Goal: Information Seeking & Learning: Learn about a topic

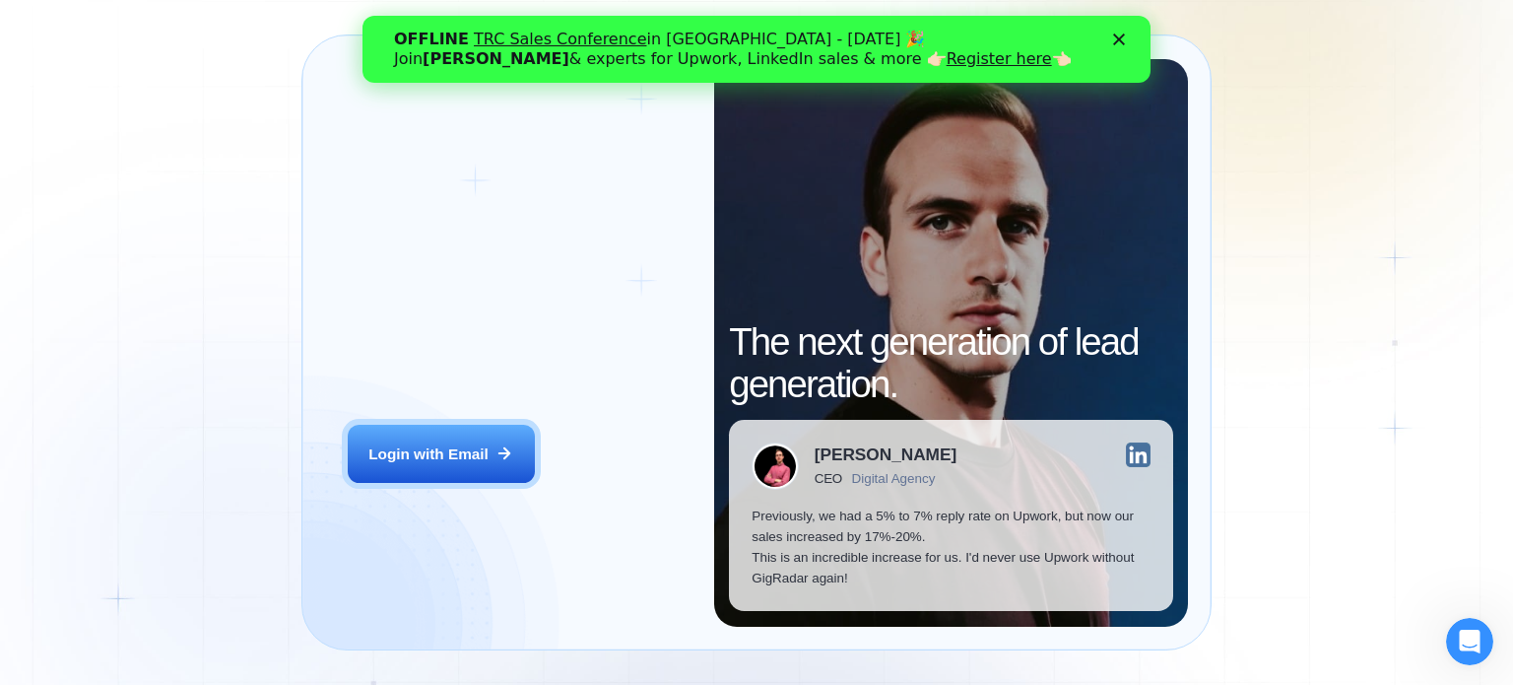
click at [1116, 38] on icon "Закрити" at bounding box center [1119, 39] width 12 height 12
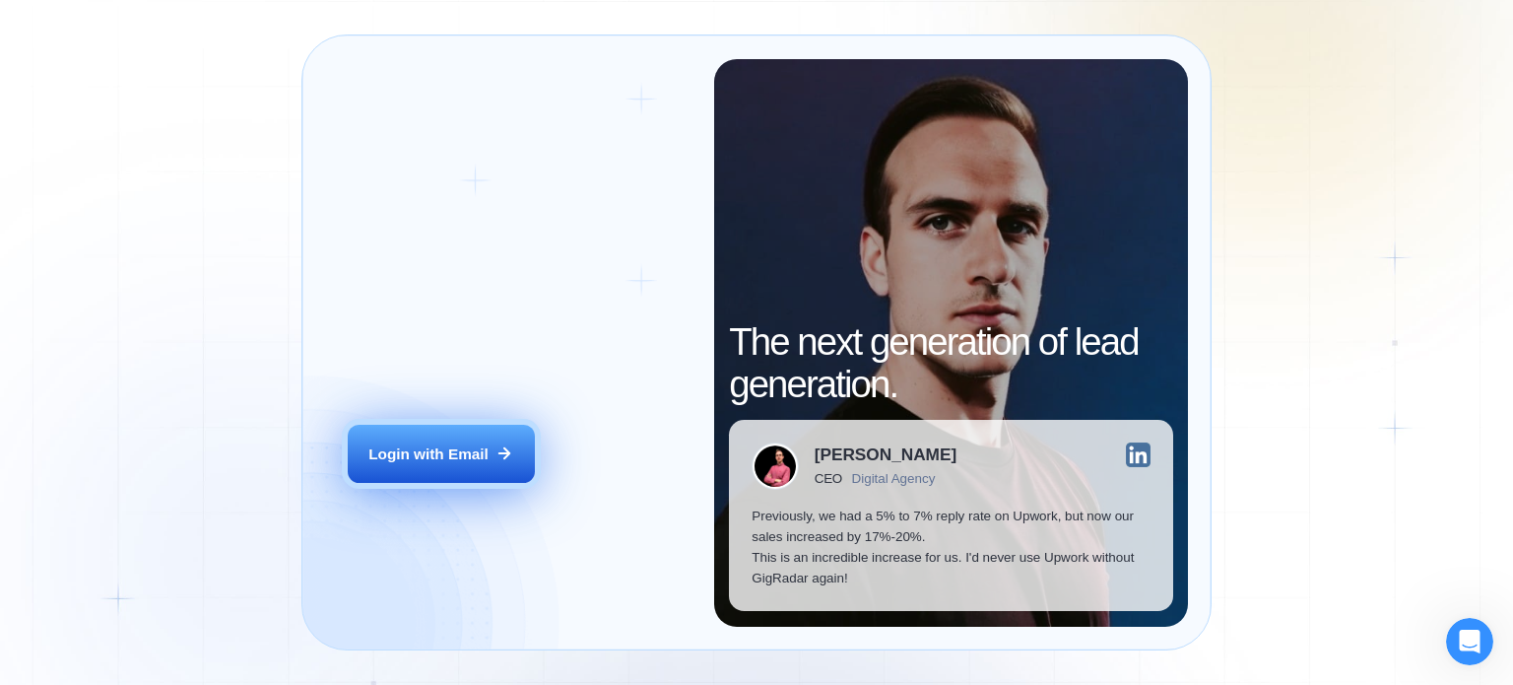
click at [462, 440] on button "Login with Email" at bounding box center [441, 454] width 187 height 59
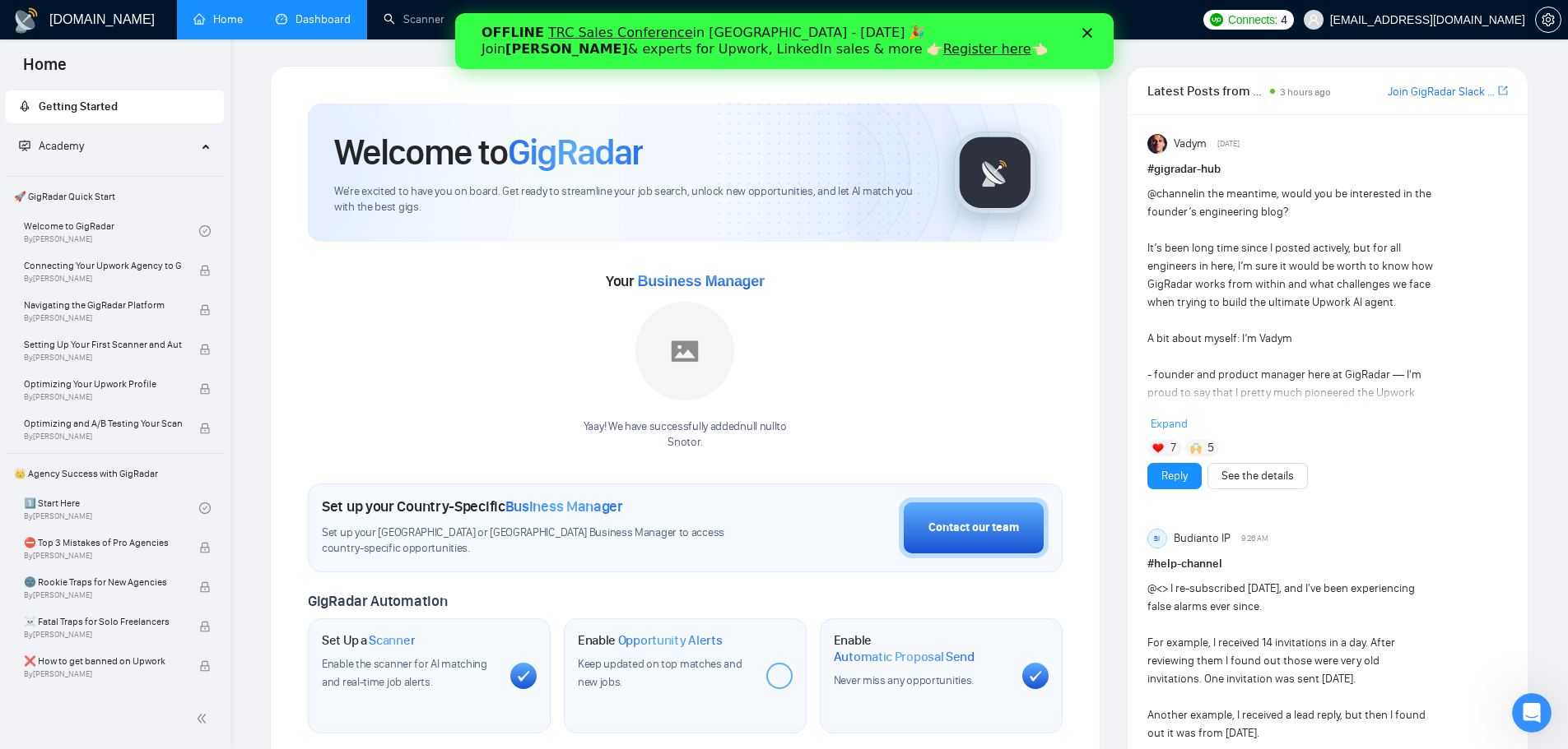
click at [305, 27] on link "Dashboard" at bounding box center [313, 19] width 75 height 14
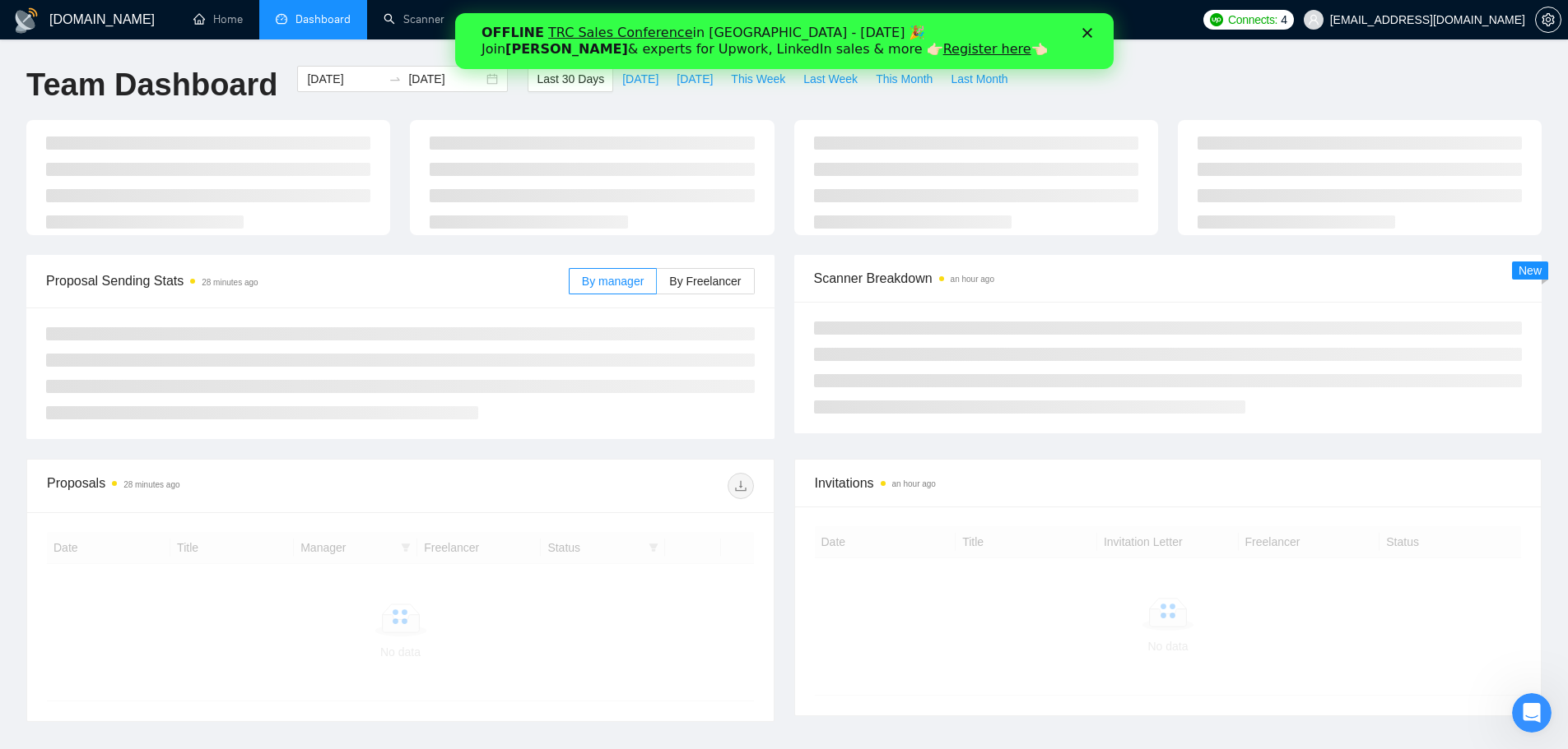
click at [1082, 38] on div "OFFLINE TRC Sales Conference in Kyiv - October 18 🎉 Join Tamara Levit & experts…" at bounding box center [783, 41] width 606 height 43
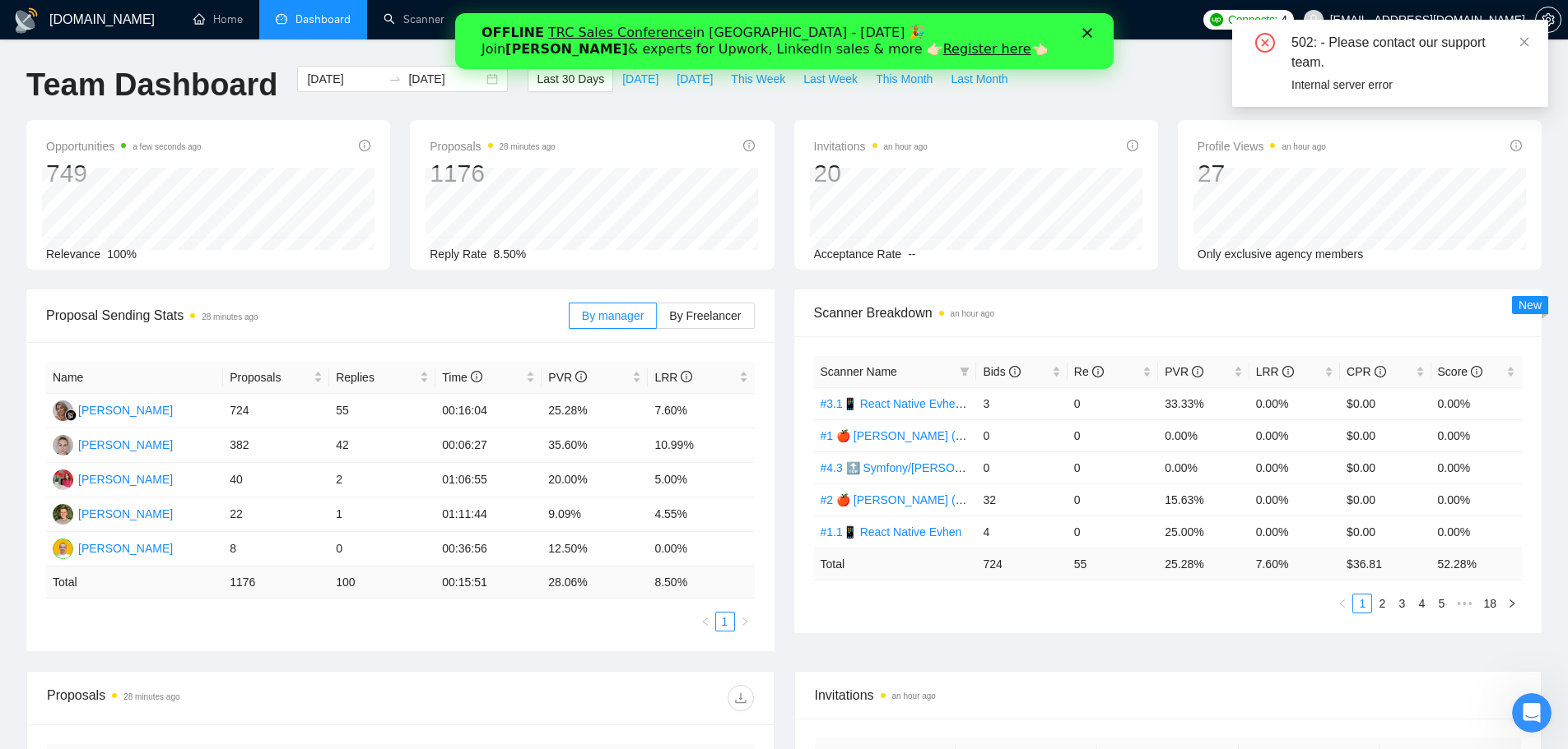
click at [1083, 31] on polygon "Закрити" at bounding box center [1087, 33] width 10 height 10
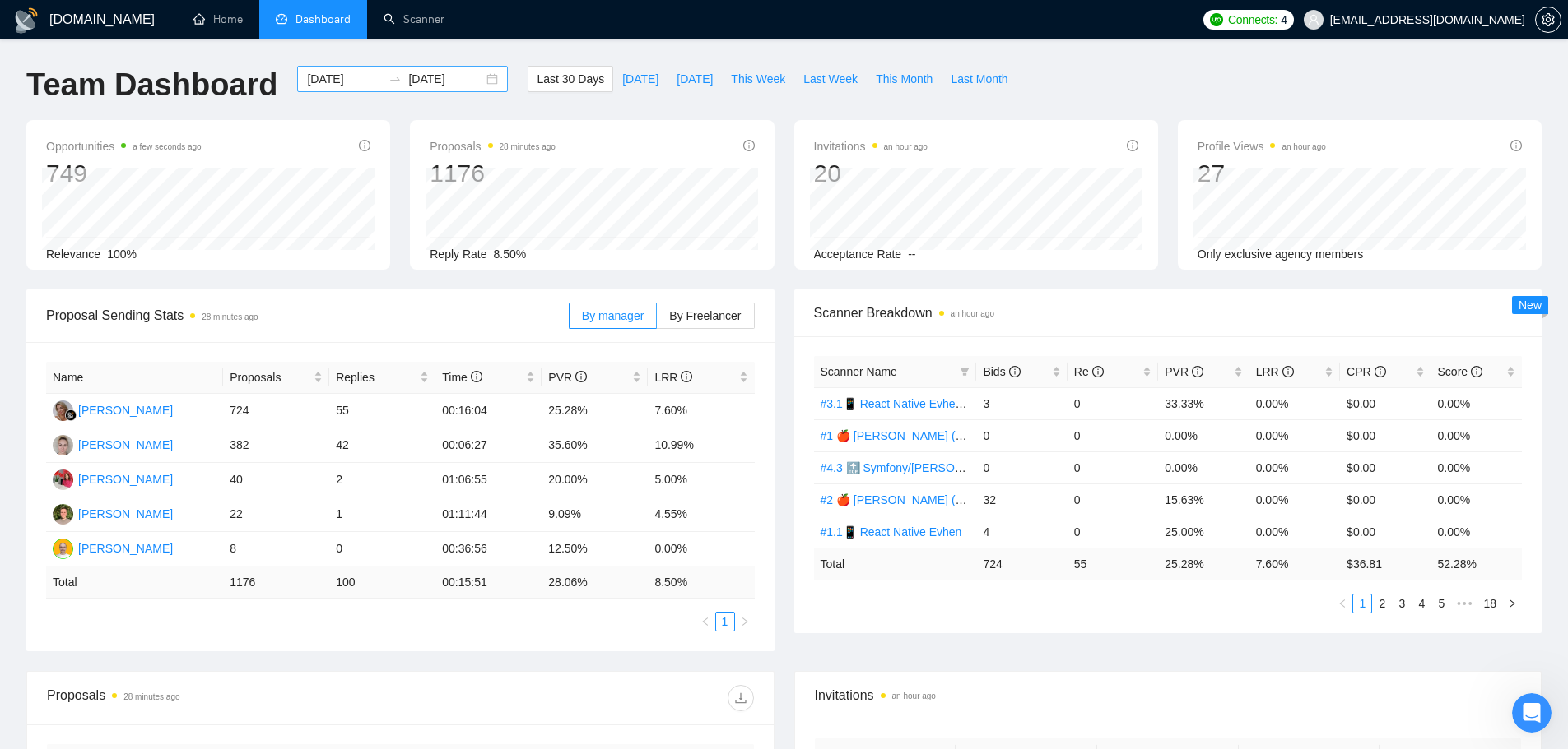
click at [307, 80] on input "2025-09-13" at bounding box center [344, 79] width 75 height 18
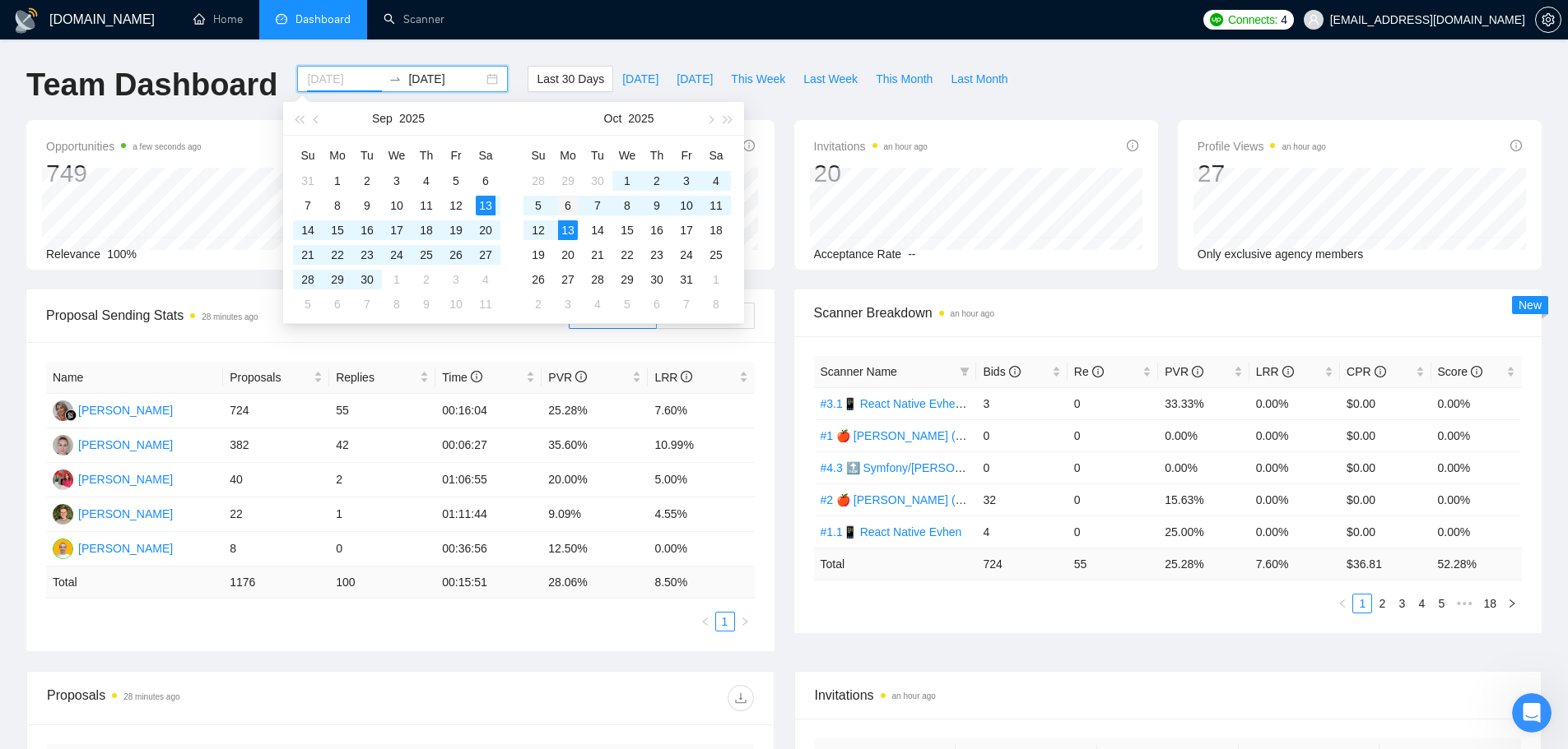
type input "2025-10-06"
click at [567, 205] on div "6" at bounding box center [568, 205] width 20 height 20
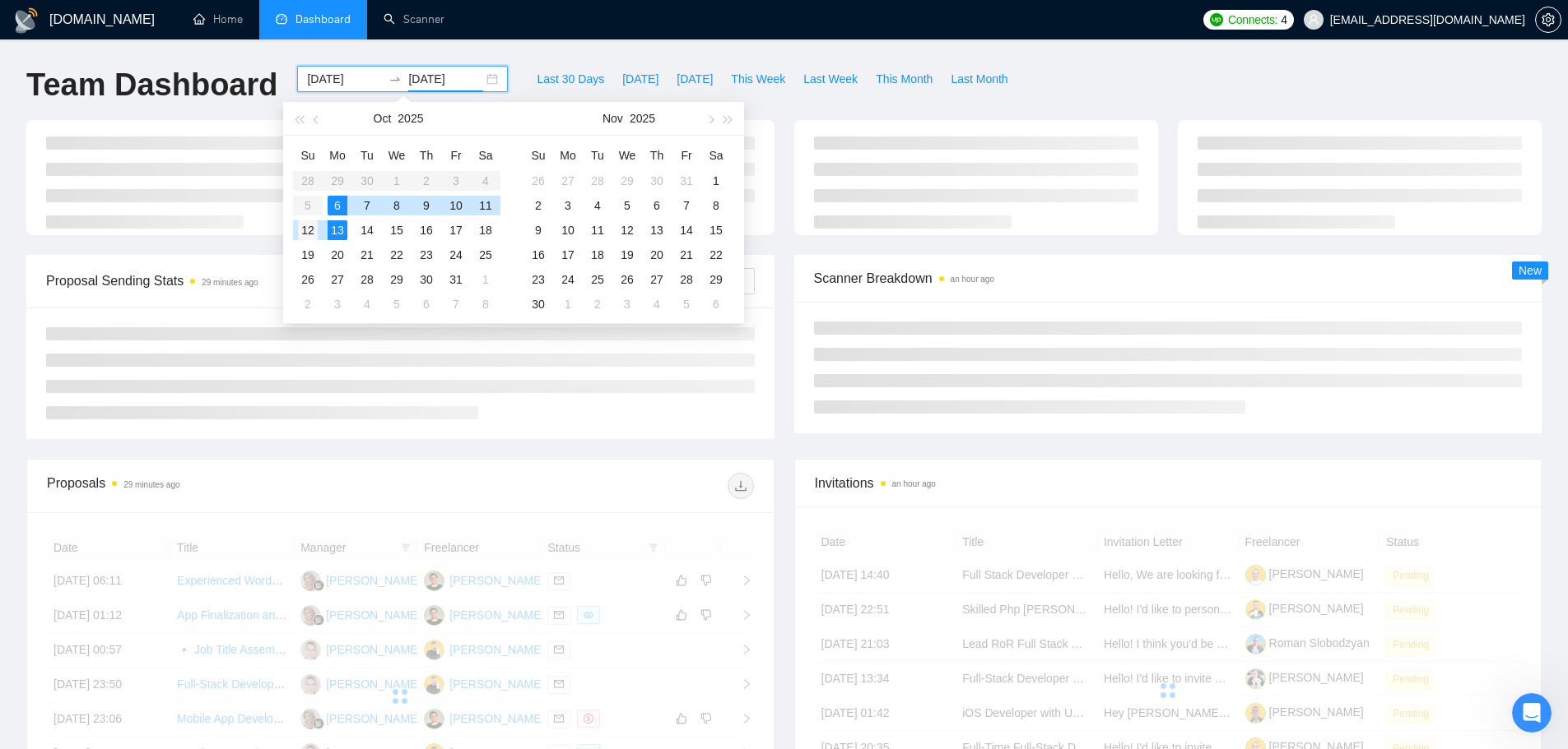
type input "2025-10-12"
click at [307, 229] on div "12" at bounding box center [308, 230] width 20 height 20
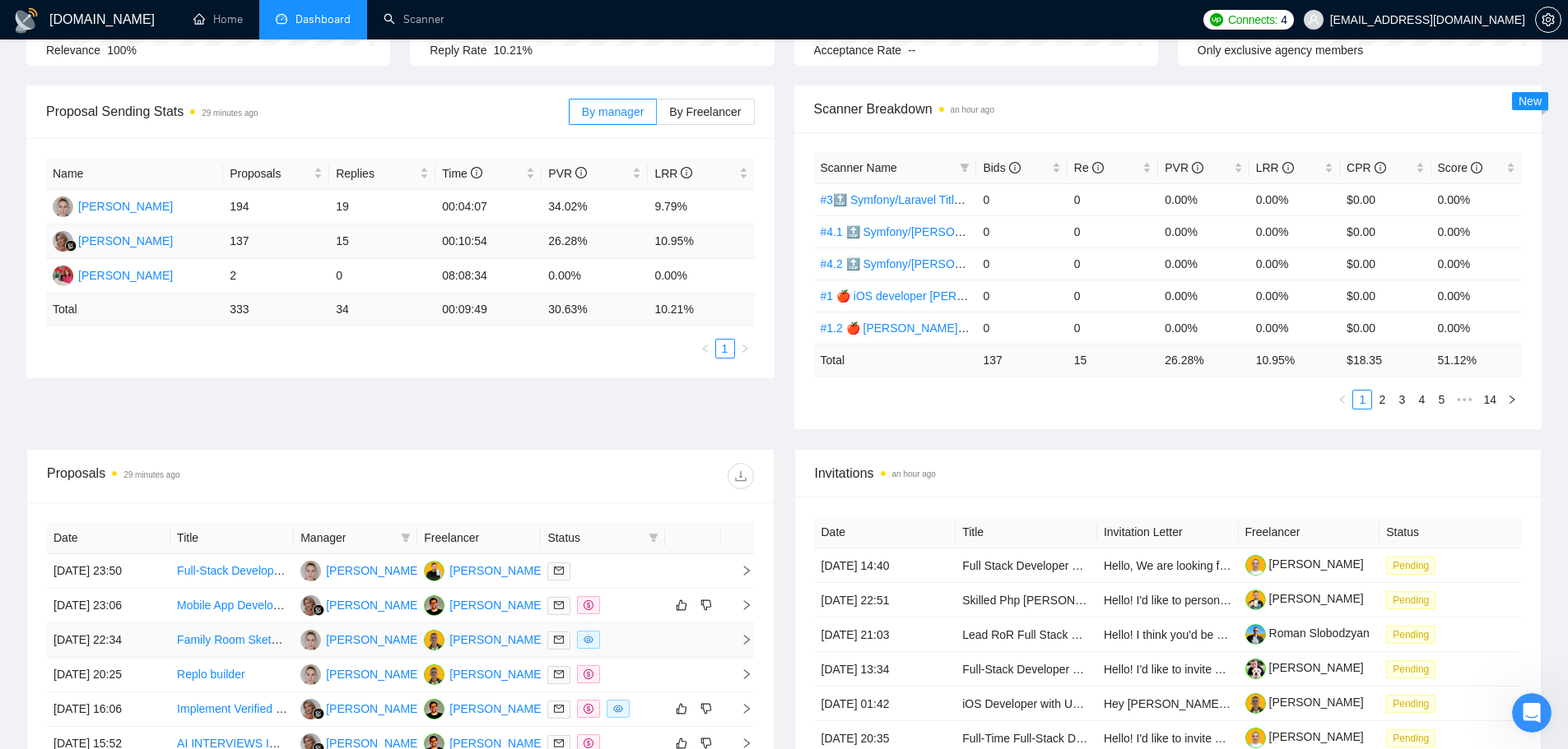
scroll to position [493, 0]
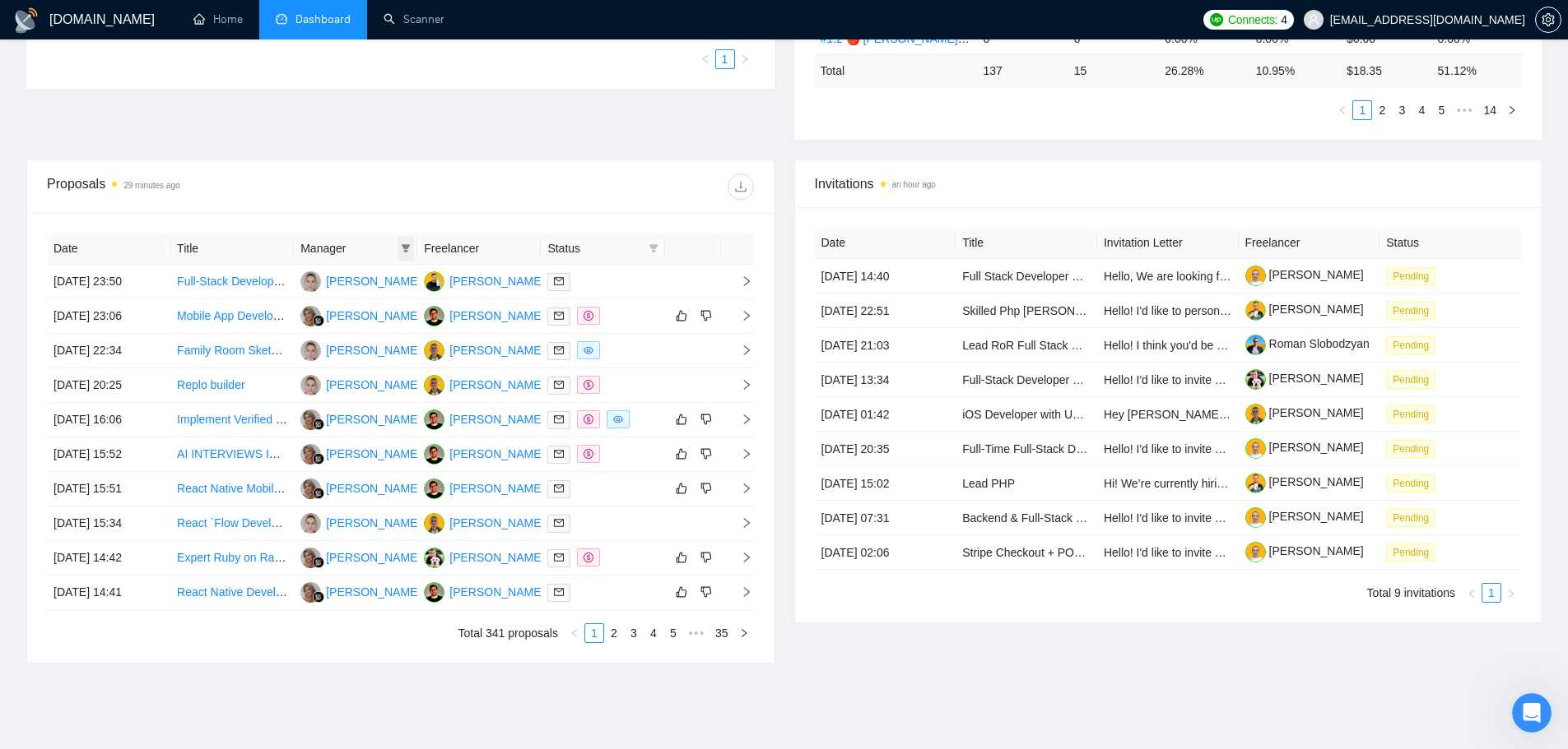
click at [405, 250] on icon "filter" at bounding box center [406, 249] width 9 height 8
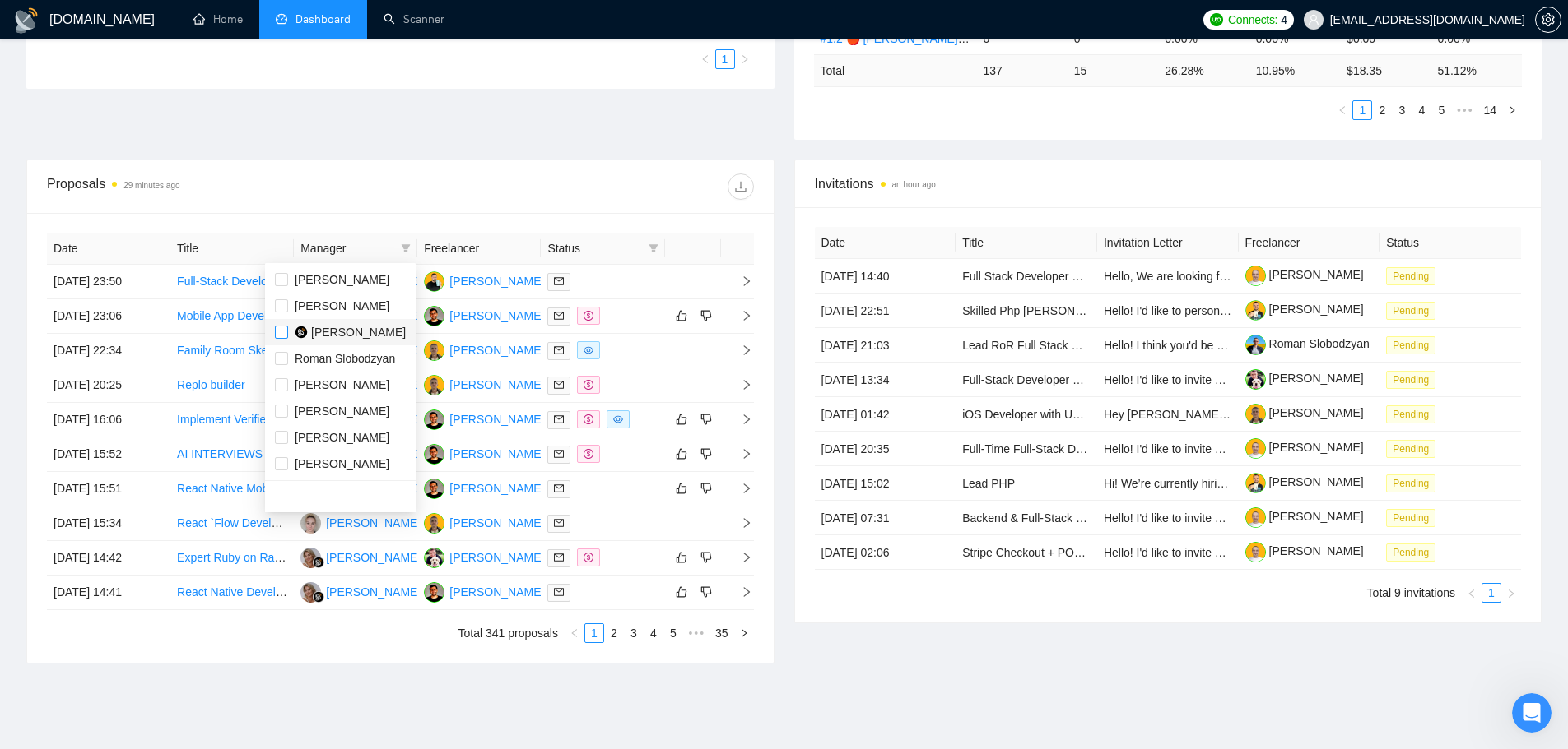
click at [278, 334] on input "checkbox" at bounding box center [282, 332] width 13 height 13
checkbox input "true"
click at [660, 194] on div at bounding box center [576, 187] width 353 height 27
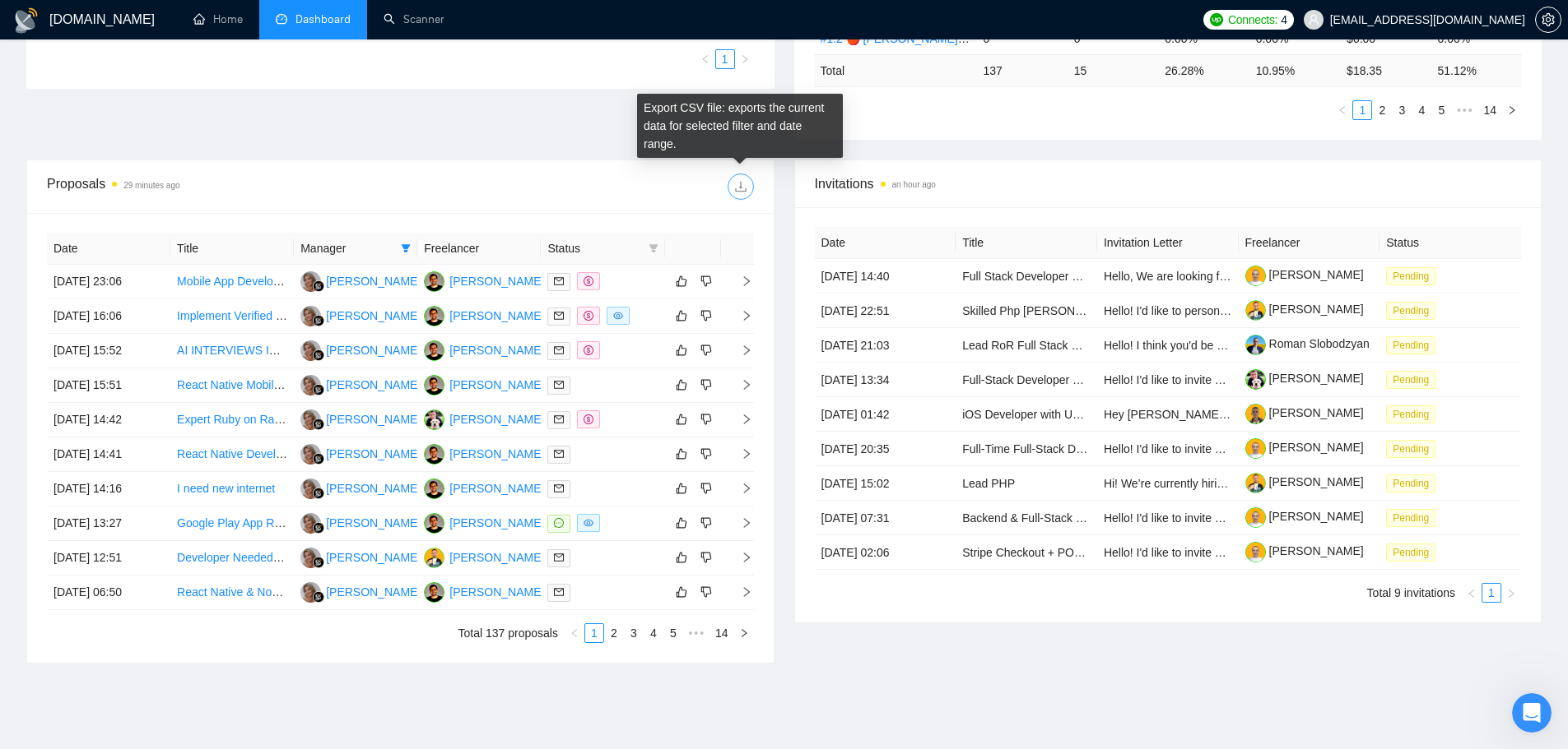
click at [747, 183] on icon "download" at bounding box center [741, 187] width 13 height 13
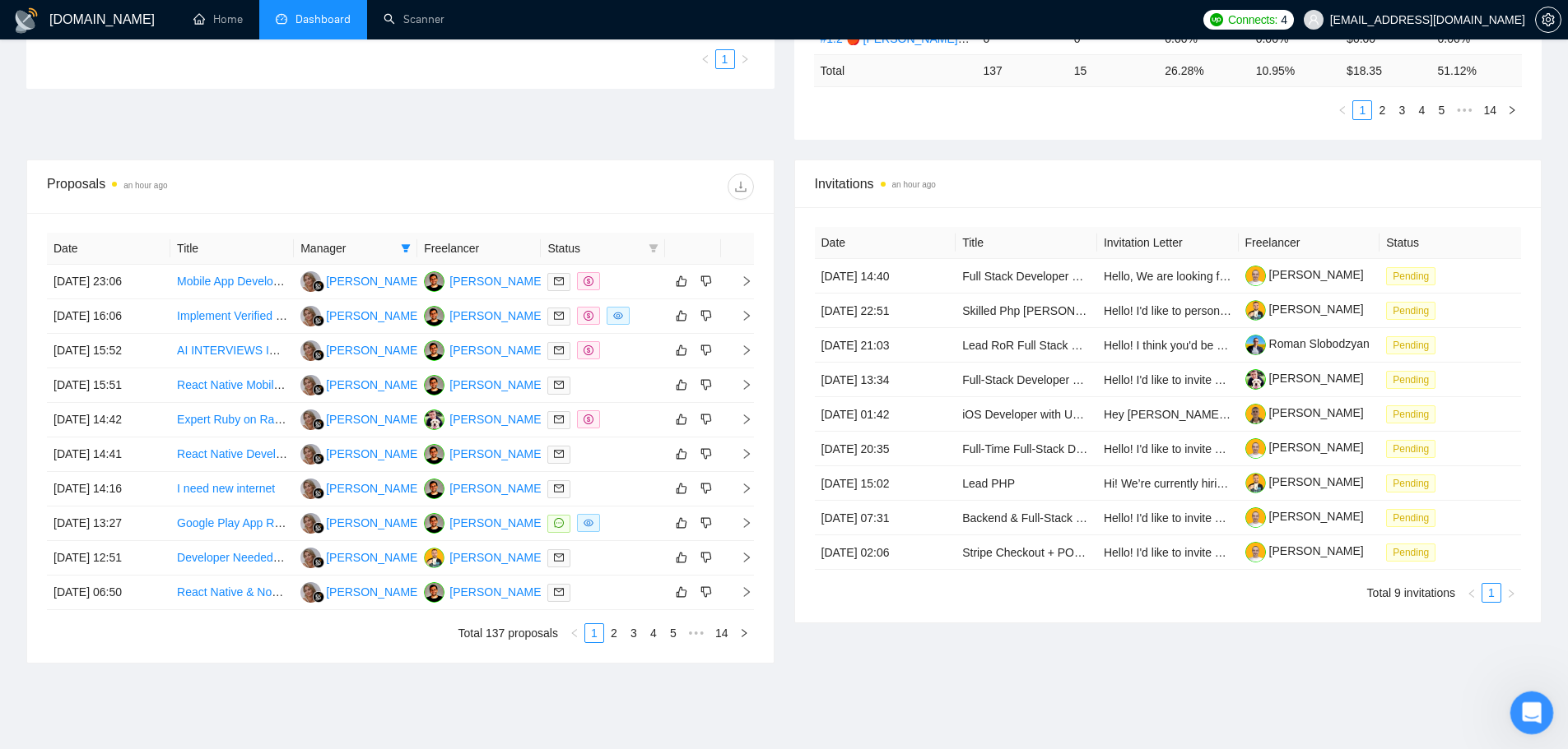
click at [1263, 571] on icon "Відкрити програму для спілкування Intercom" at bounding box center [1530, 711] width 28 height 28
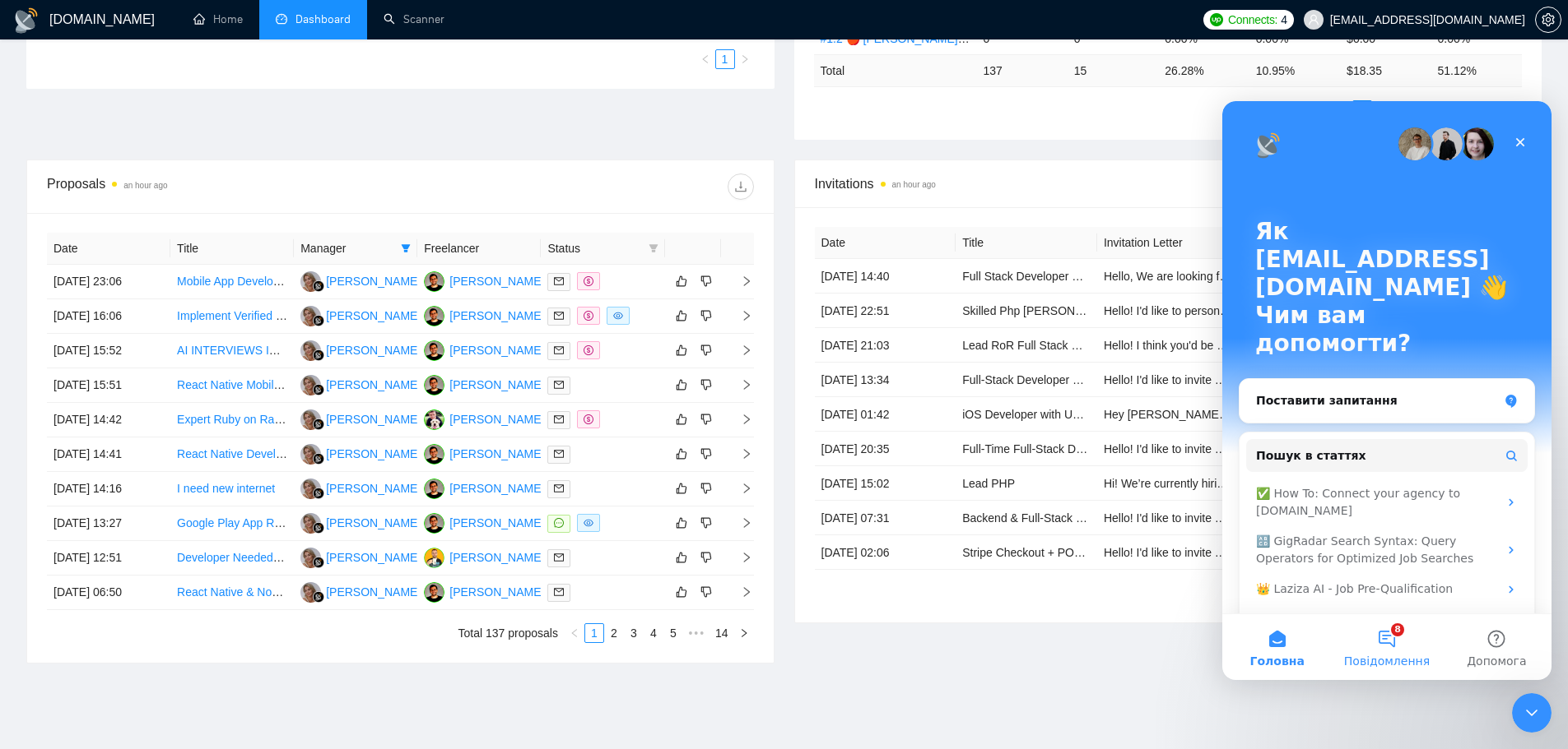
click at [1263, 571] on button "8 Повідомлення" at bounding box center [1386, 647] width 109 height 66
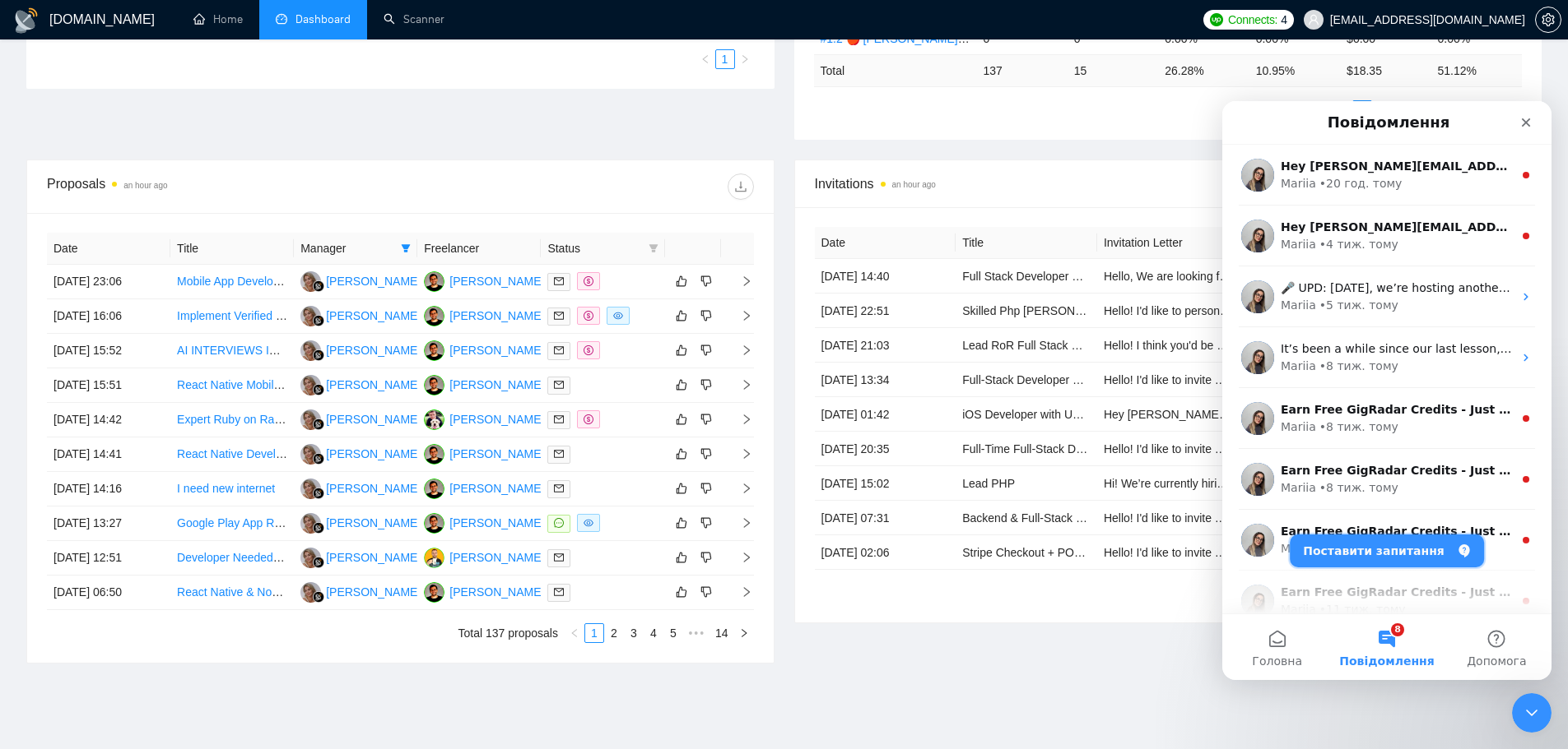
click at [1263, 556] on button "Поставити запитання" at bounding box center [1387, 550] width 194 height 33
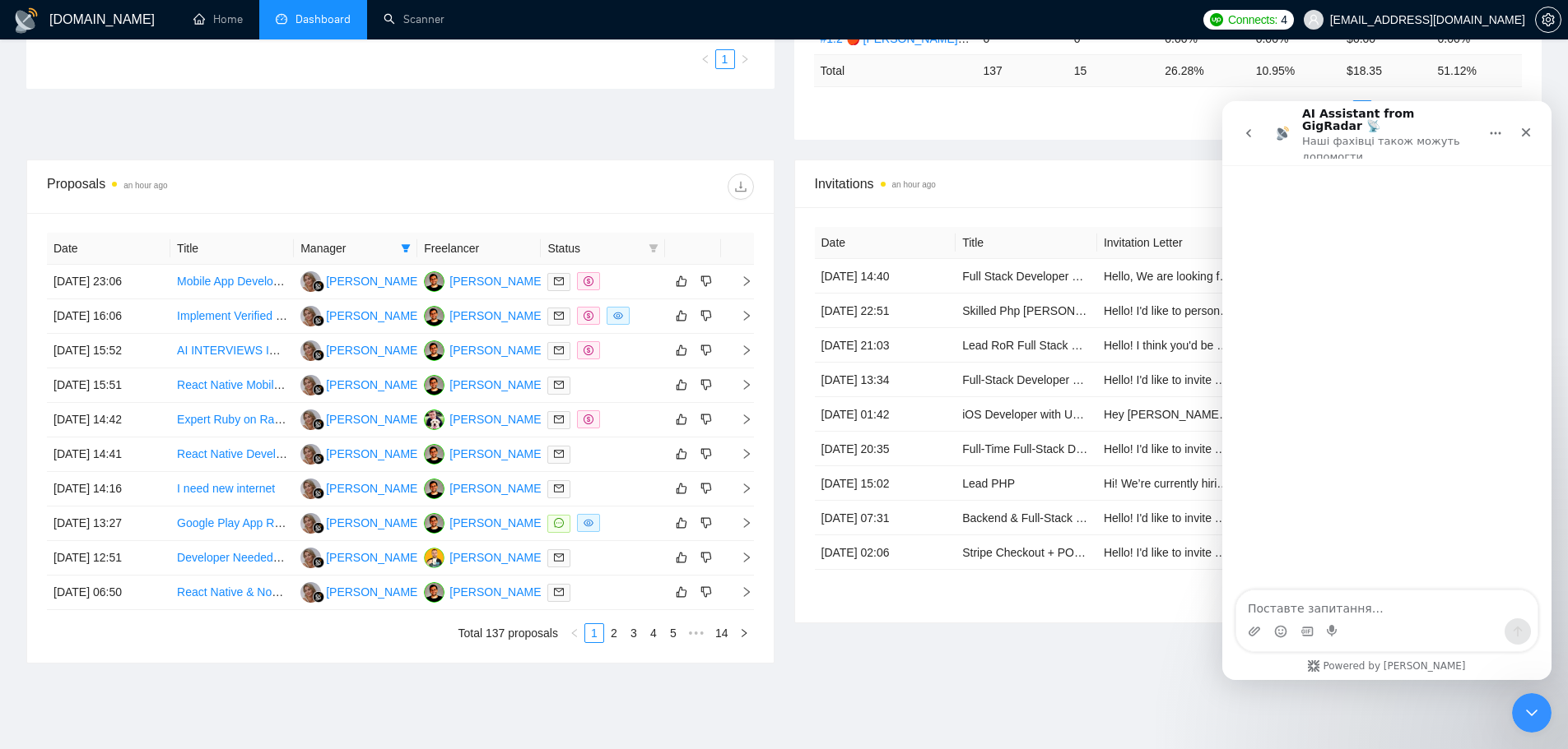
click at [1263, 571] on textarea "Поставте запитання…" at bounding box center [1387, 604] width 302 height 28
type textarea "Доброго дня! Зробила вигрузку, але є декілька робіт, що не відображаються (стої…"
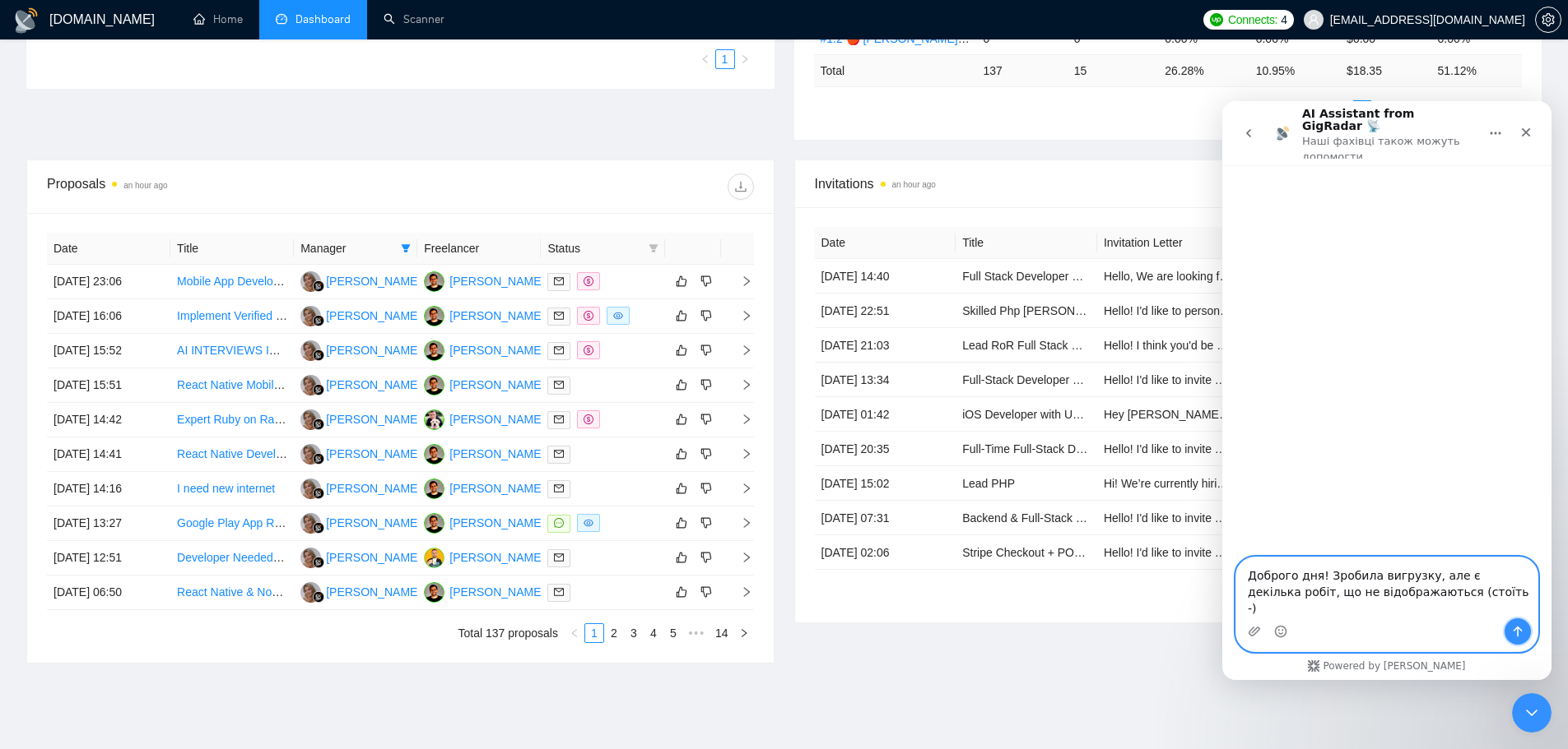
click at [1263, 571] on icon "Надіслати повідомлення…" at bounding box center [1518, 632] width 9 height 11
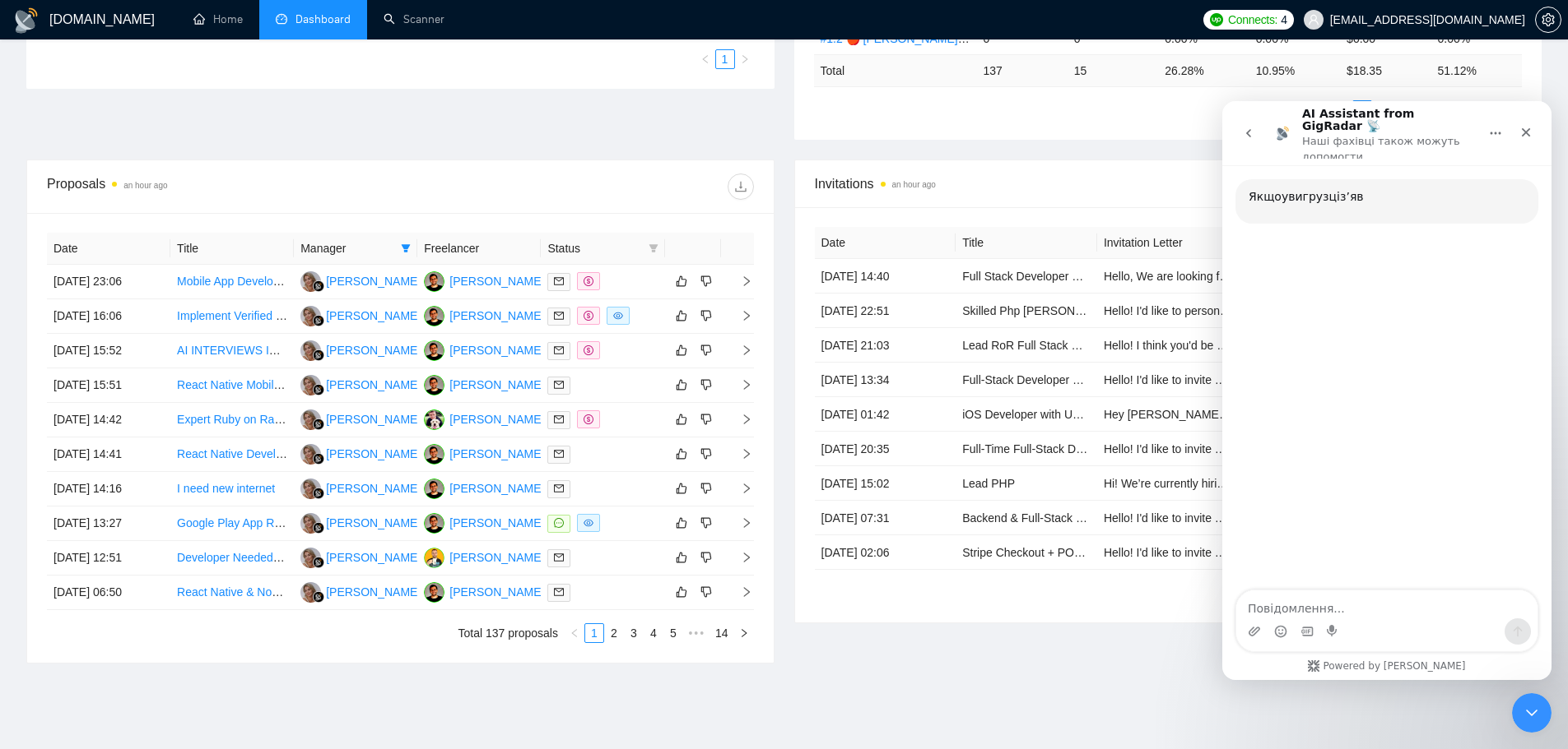
scroll to position [89, 0]
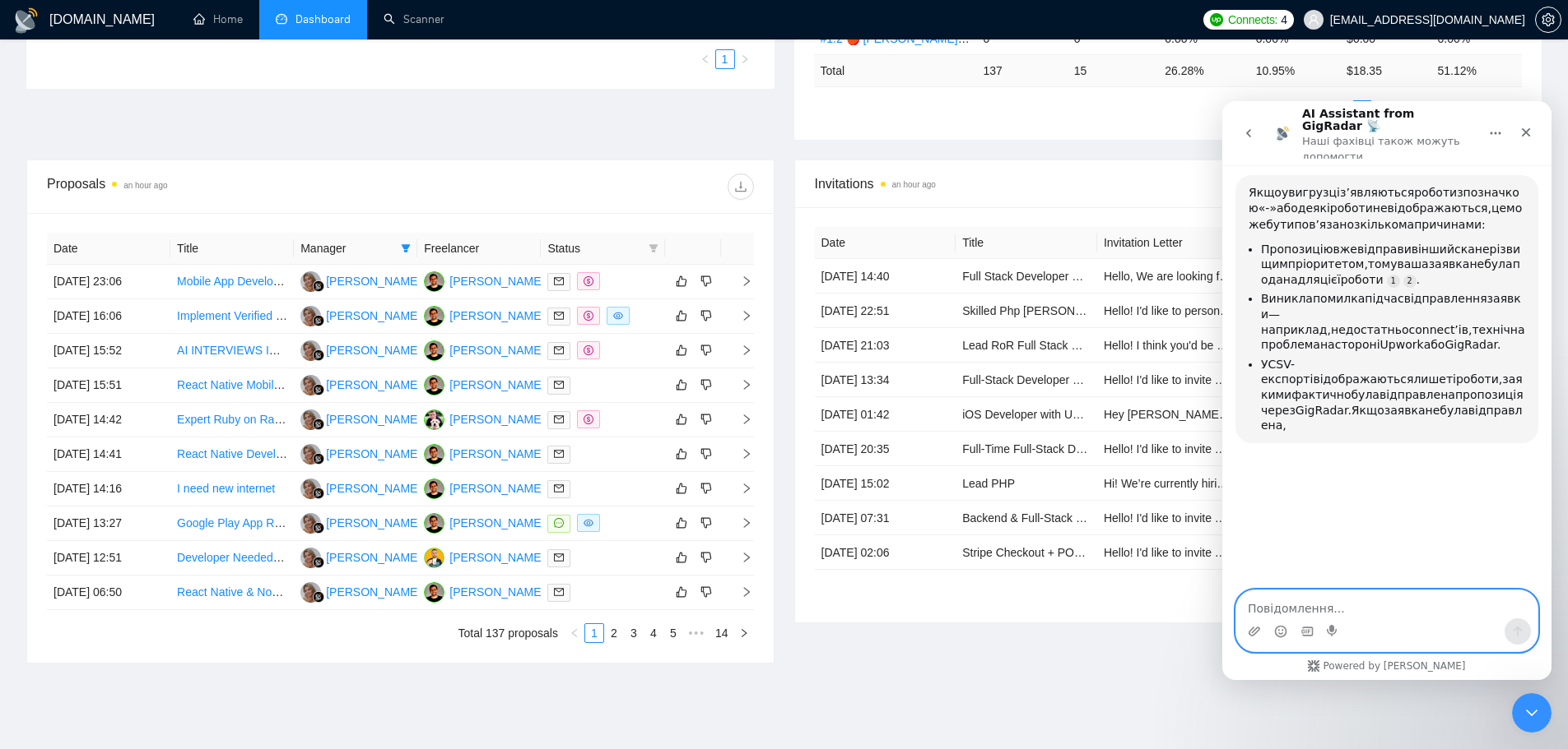
click at [1263, 571] on textarea "Повідомлення..." at bounding box center [1387, 604] width 302 height 28
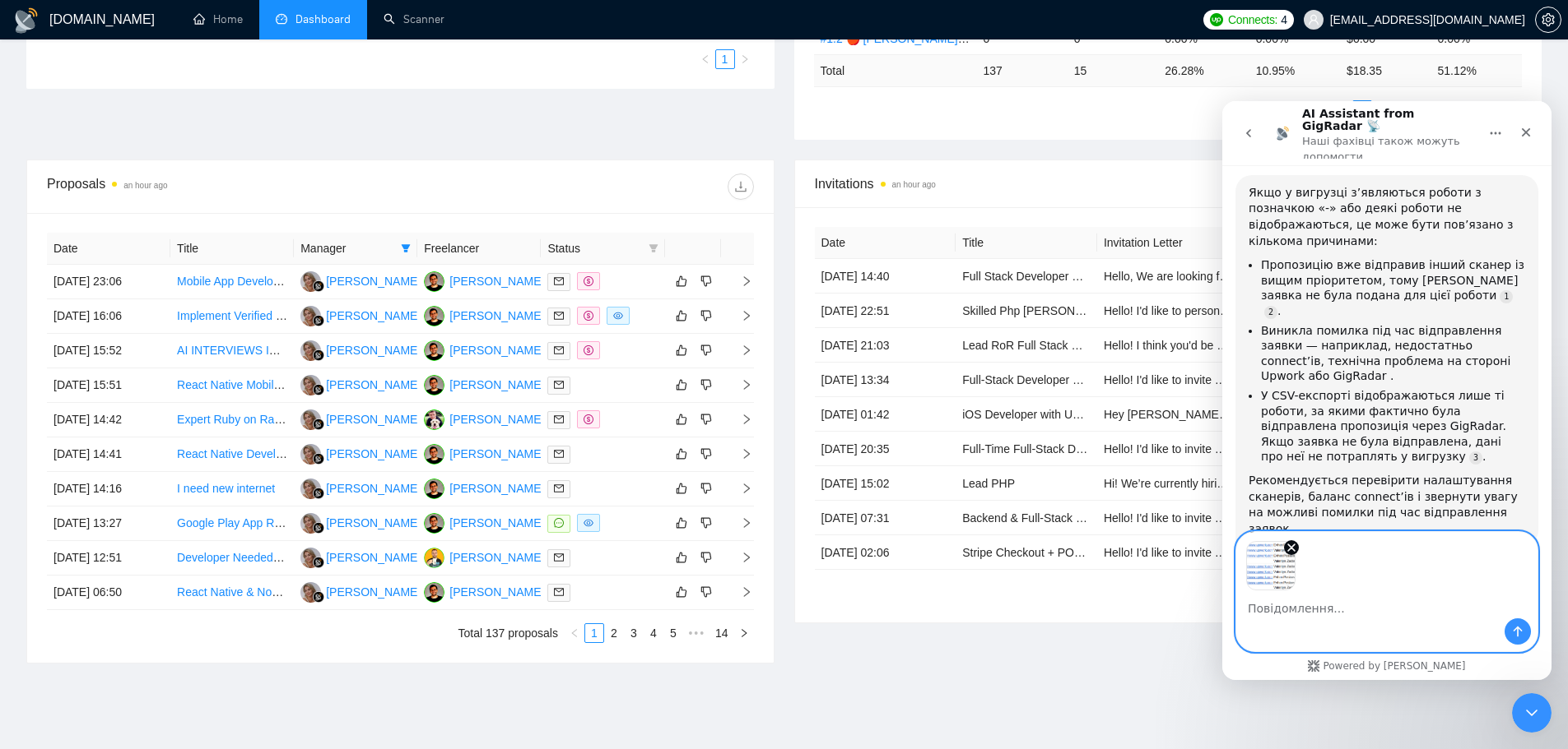
scroll to position [90, 0]
click at [1263, 571] on icon "Надіслати повідомлення…" at bounding box center [1518, 632] width 13 height 13
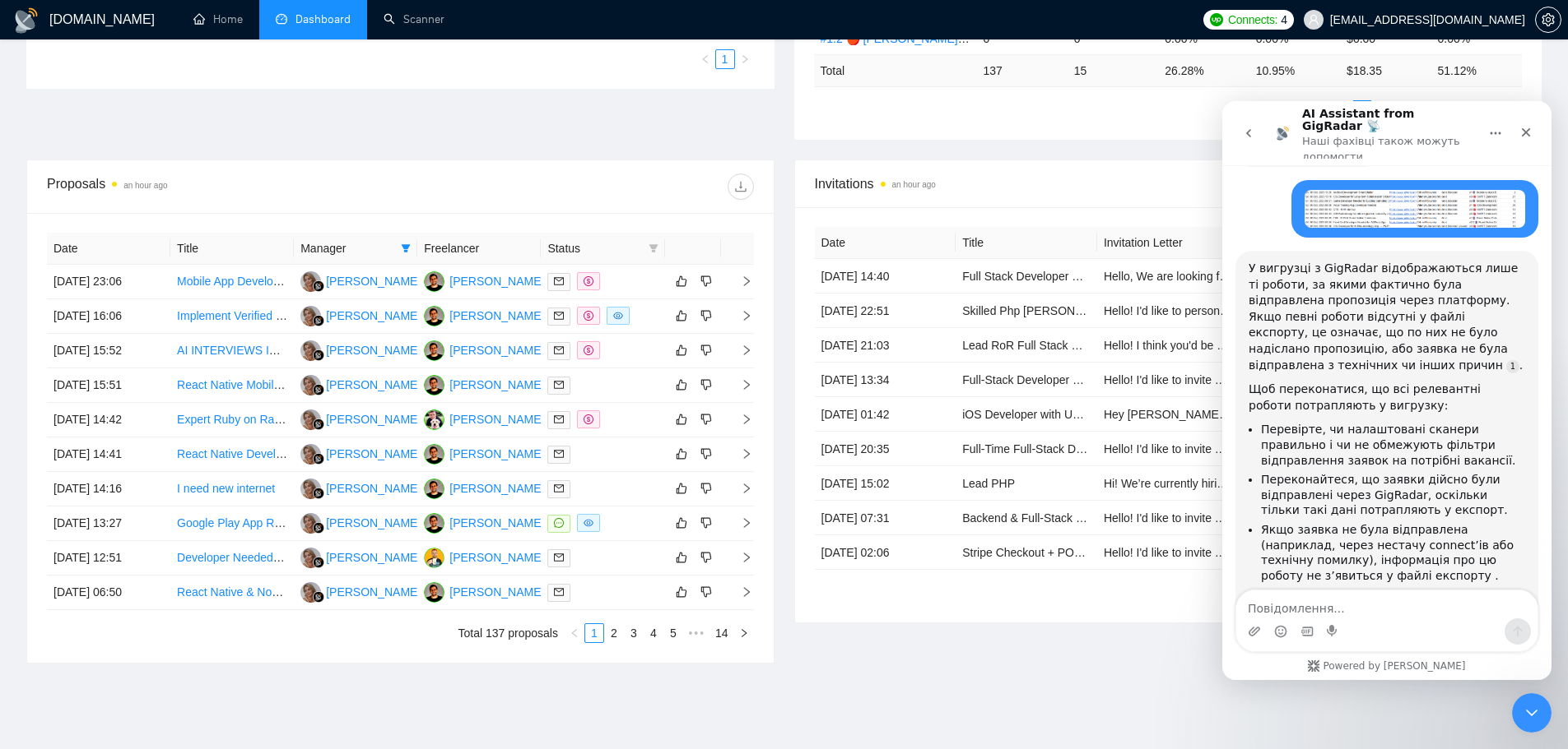
scroll to position [533, 0]
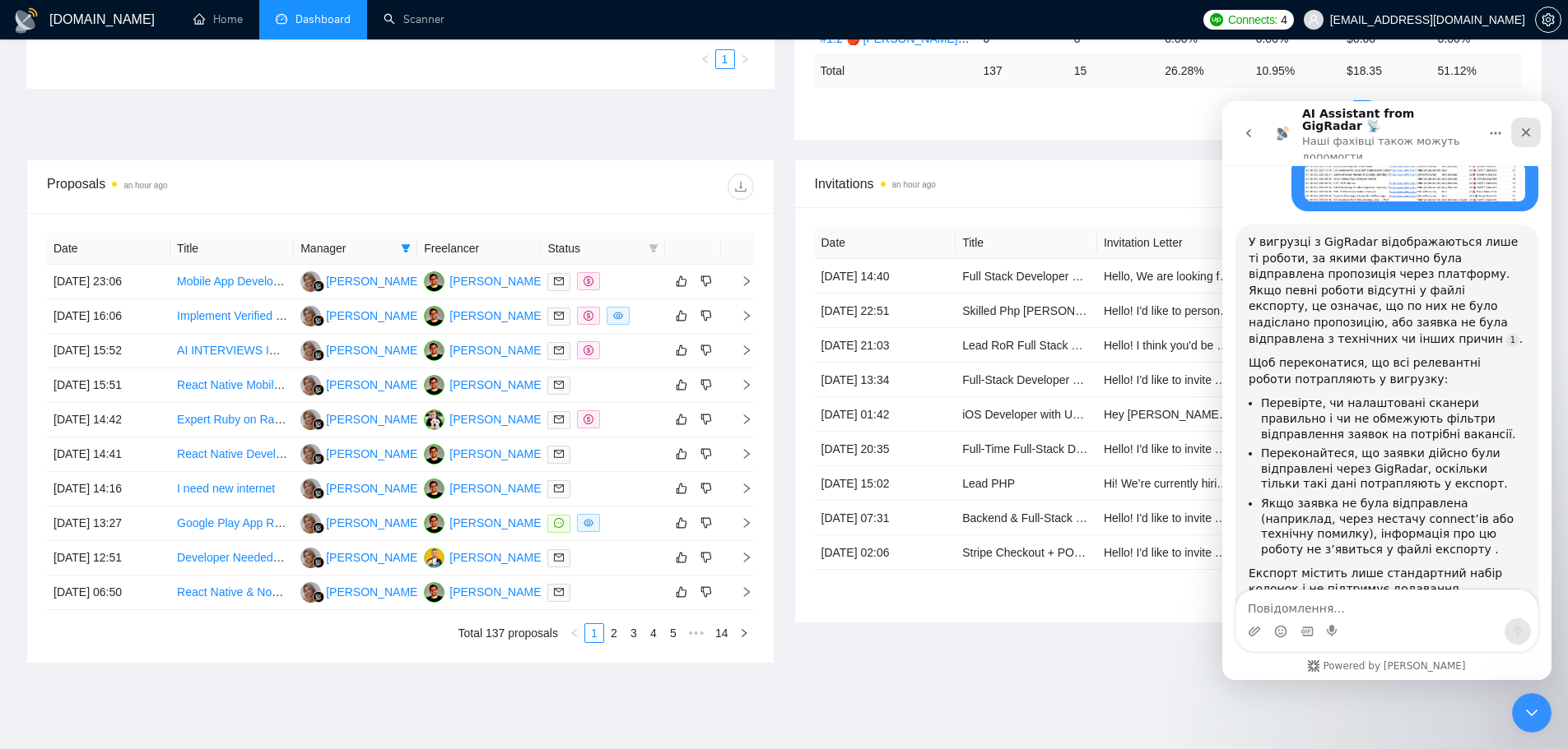
click at [1263, 126] on icon "Закрити" at bounding box center [1526, 133] width 13 height 13
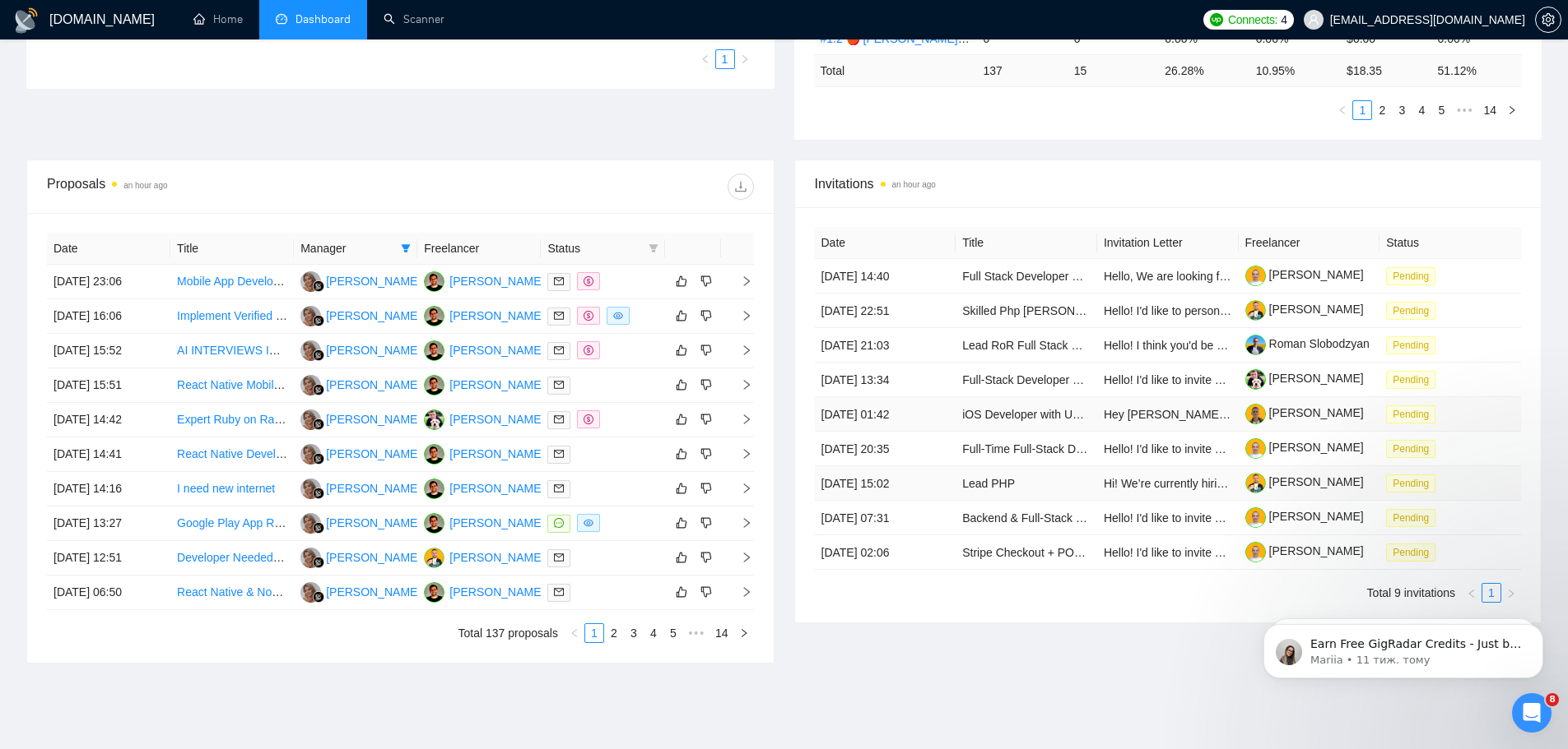
scroll to position [0, 0]
click at [611, 571] on link "2" at bounding box center [614, 634] width 18 height 18
click at [636, 571] on link "3" at bounding box center [634, 634] width 18 height 18
click at [652, 571] on link "4" at bounding box center [653, 634] width 18 height 18
click at [654, 571] on link "5" at bounding box center [653, 634] width 18 height 18
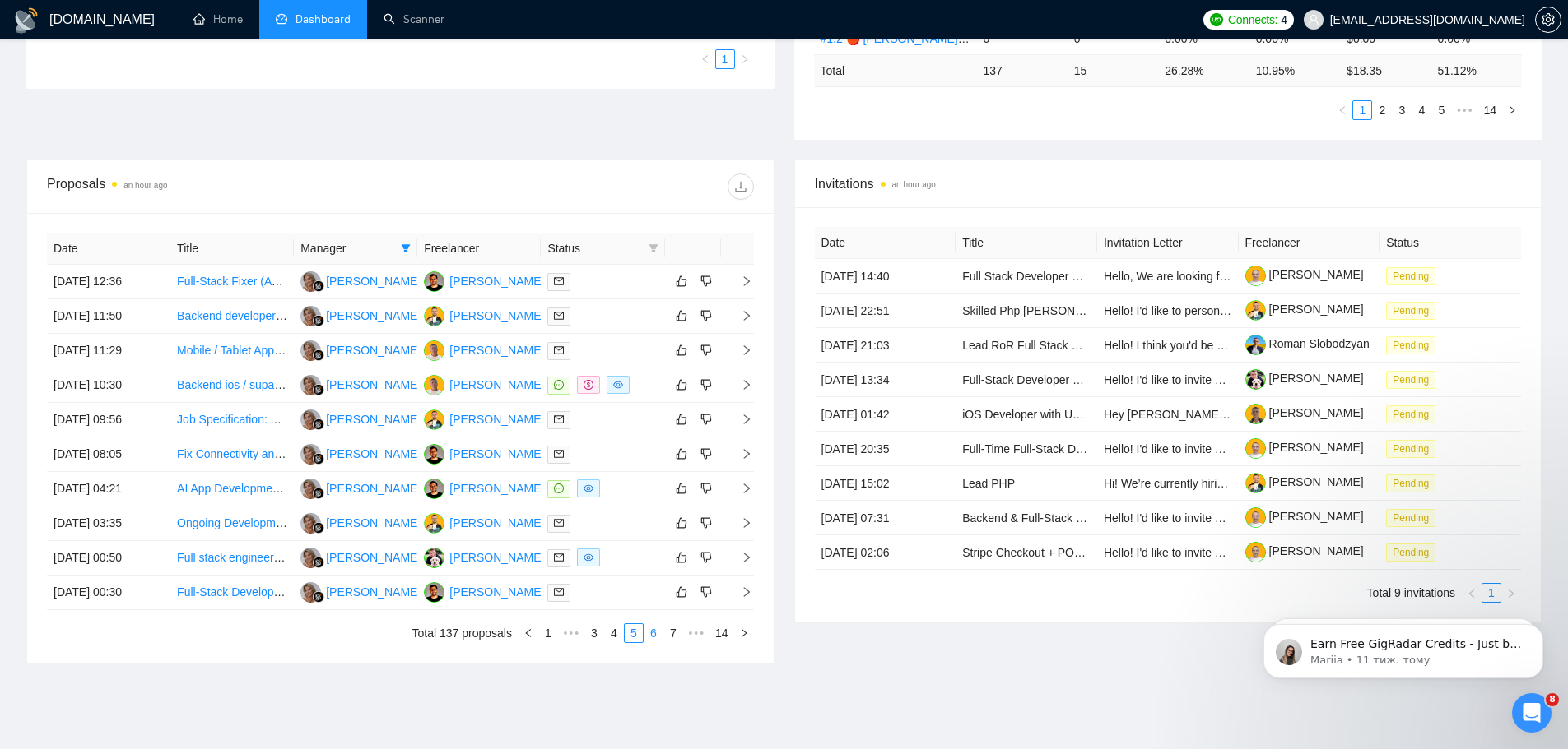
click at [657, 571] on link "6" at bounding box center [653, 634] width 18 height 18
click at [656, 571] on link "7" at bounding box center [653, 634] width 18 height 18
click at [650, 571] on link "8" at bounding box center [653, 634] width 18 height 18
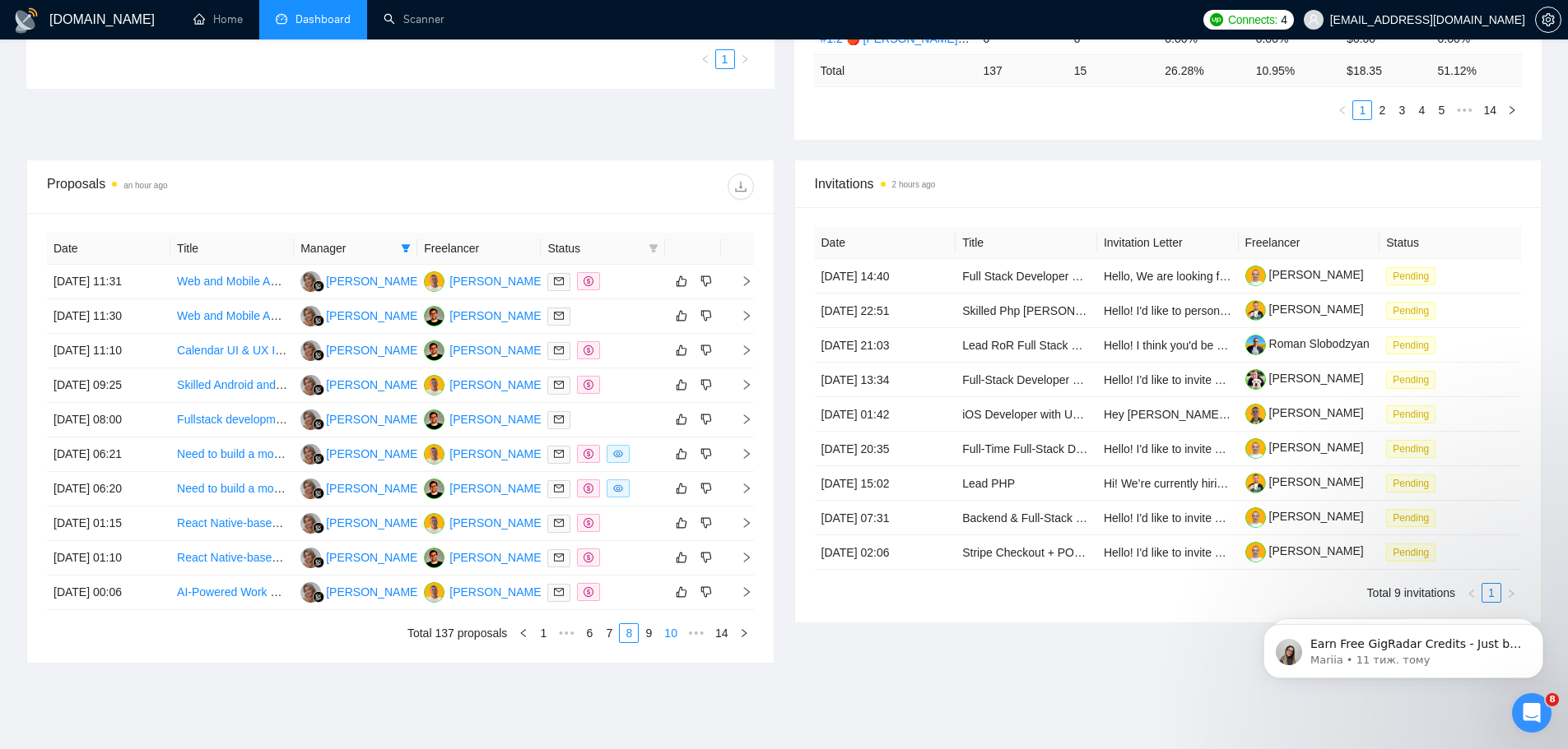
click at [650, 571] on link "9" at bounding box center [648, 634] width 18 height 18
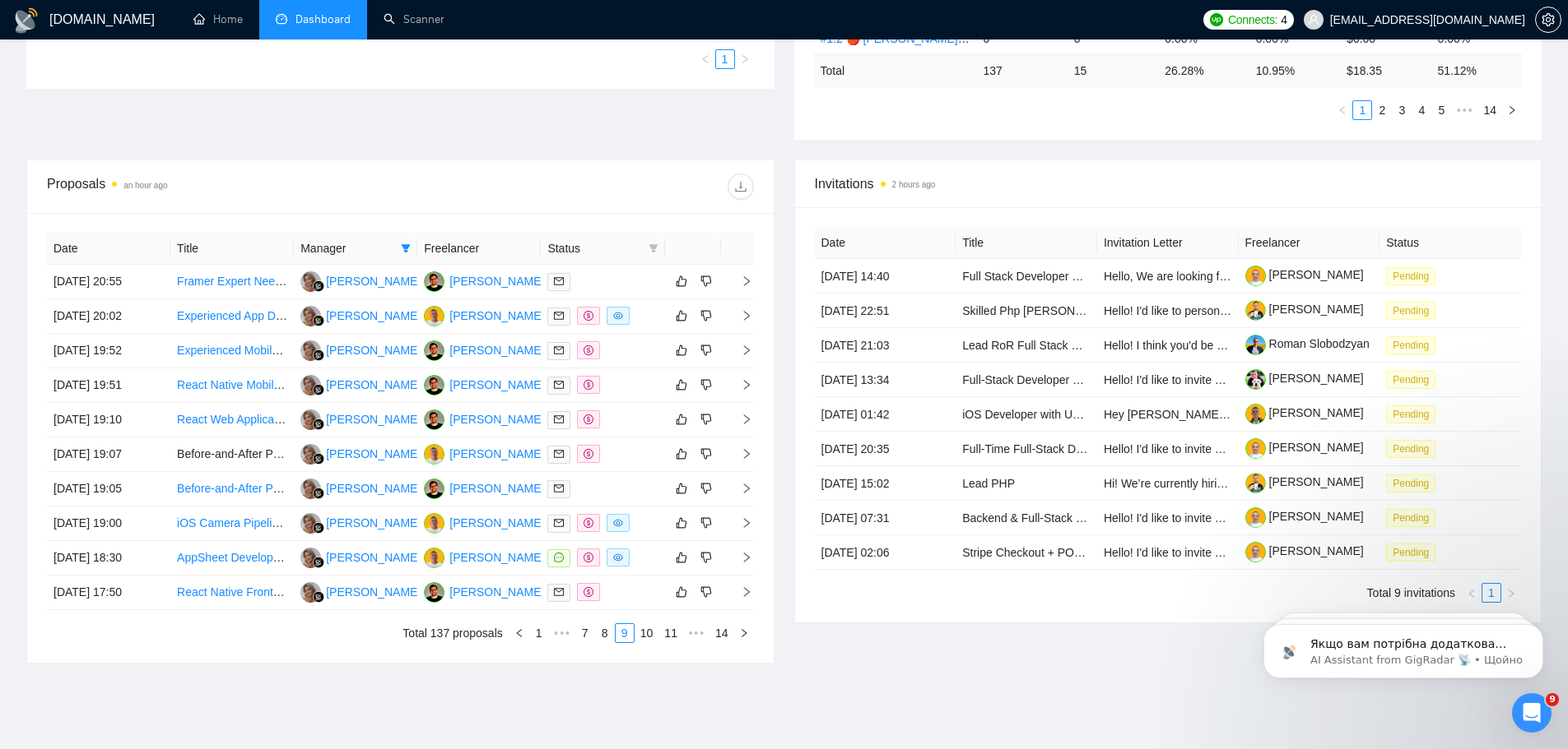
scroll to position [635, 0]
click at [655, 571] on link "10" at bounding box center [647, 634] width 23 height 18
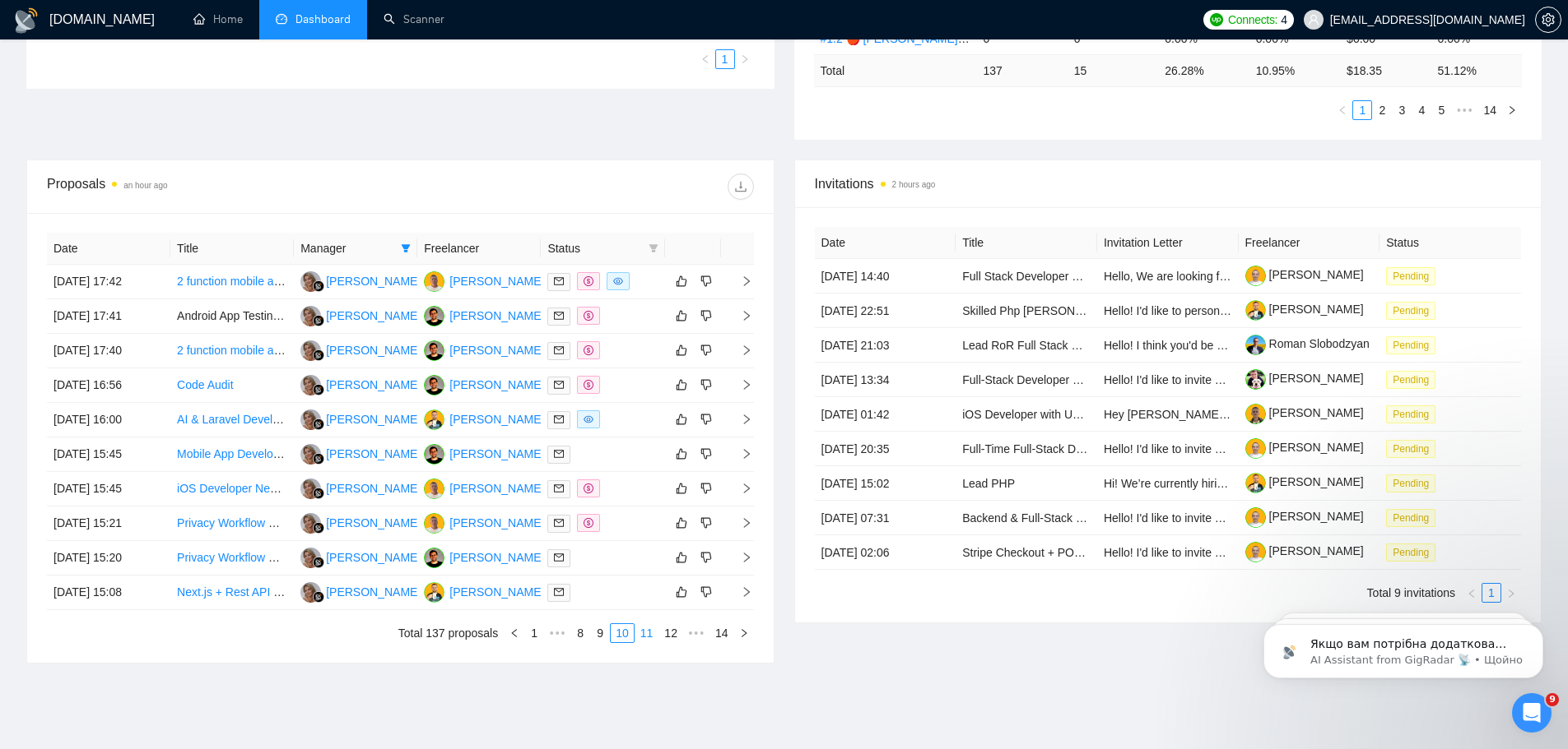
click at [650, 571] on link "11" at bounding box center [647, 634] width 23 height 18
click at [672, 571] on li "12" at bounding box center [673, 634] width 25 height 20
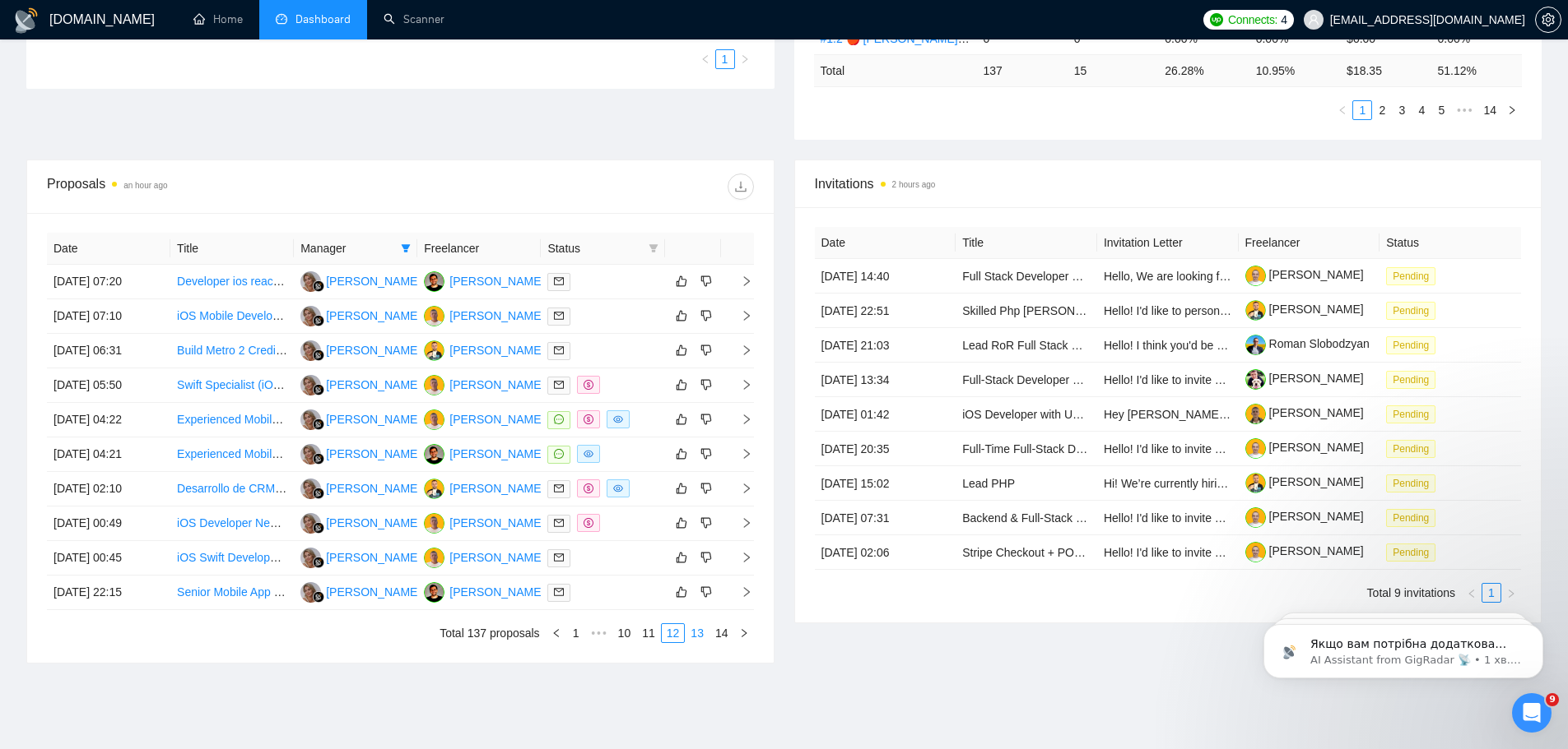
click at [696, 571] on link "13" at bounding box center [698, 634] width 23 height 18
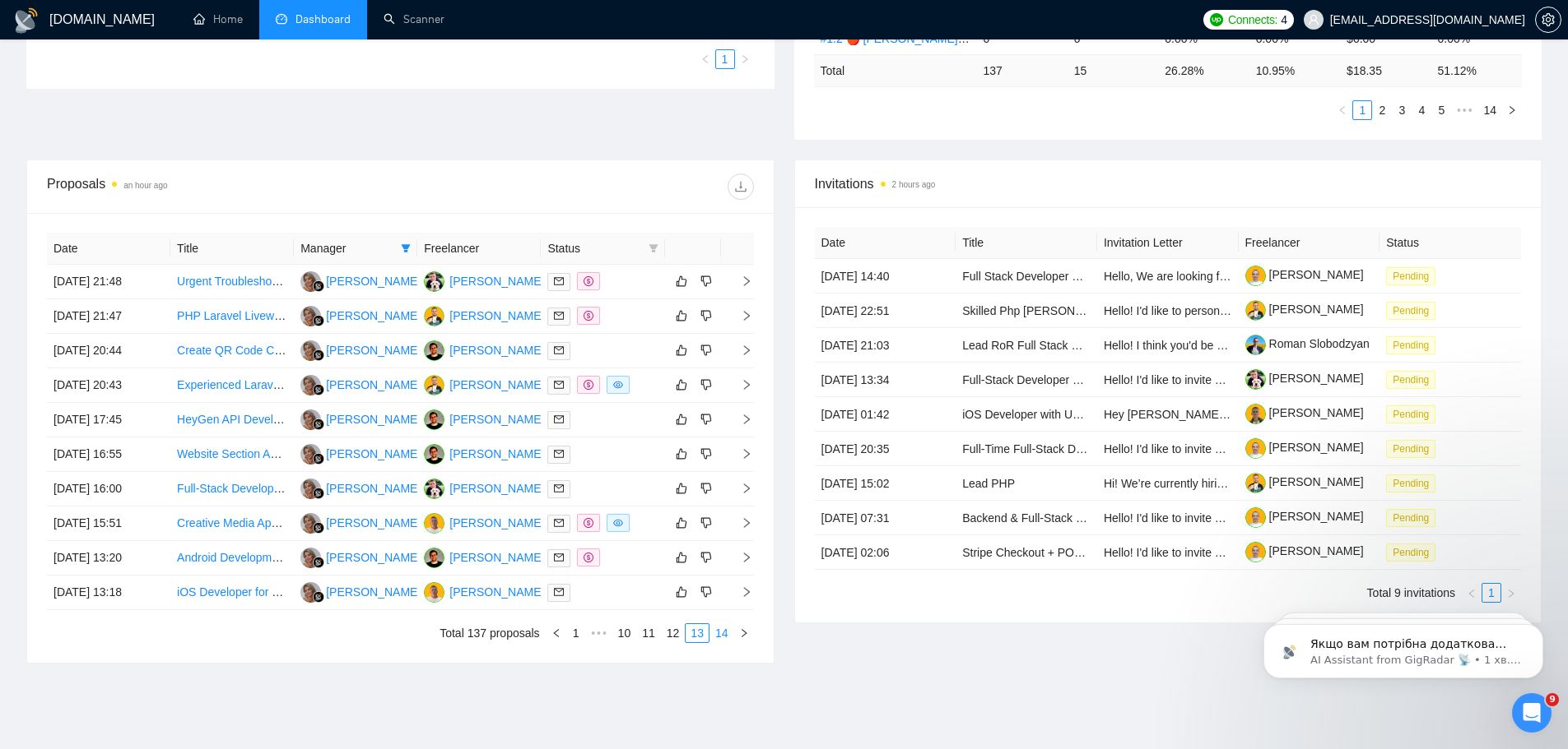
click at [724, 571] on link "14" at bounding box center [722, 634] width 23 height 18
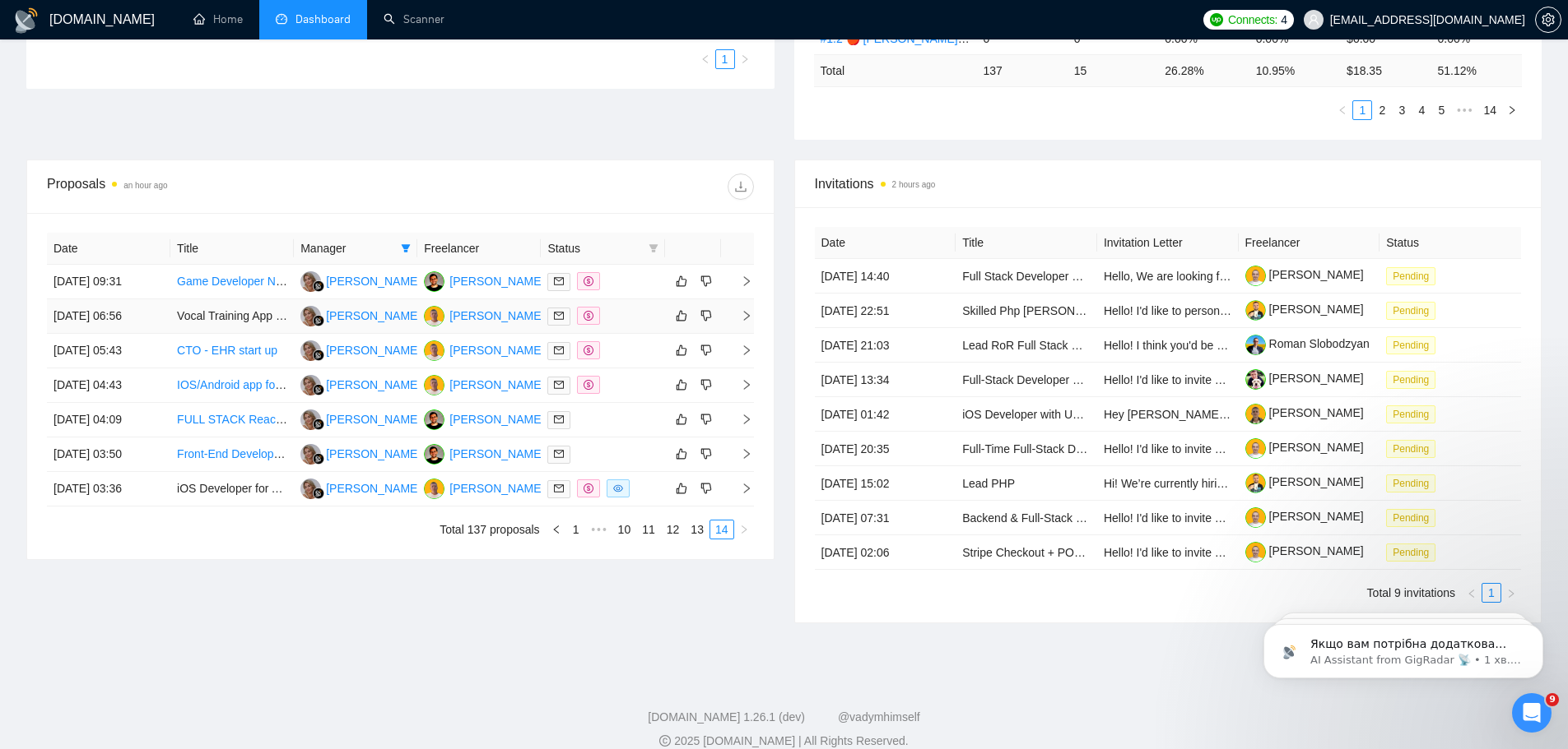
click at [229, 320] on td "Vocal Training App Developer Needed" at bounding box center [232, 316] width 124 height 34
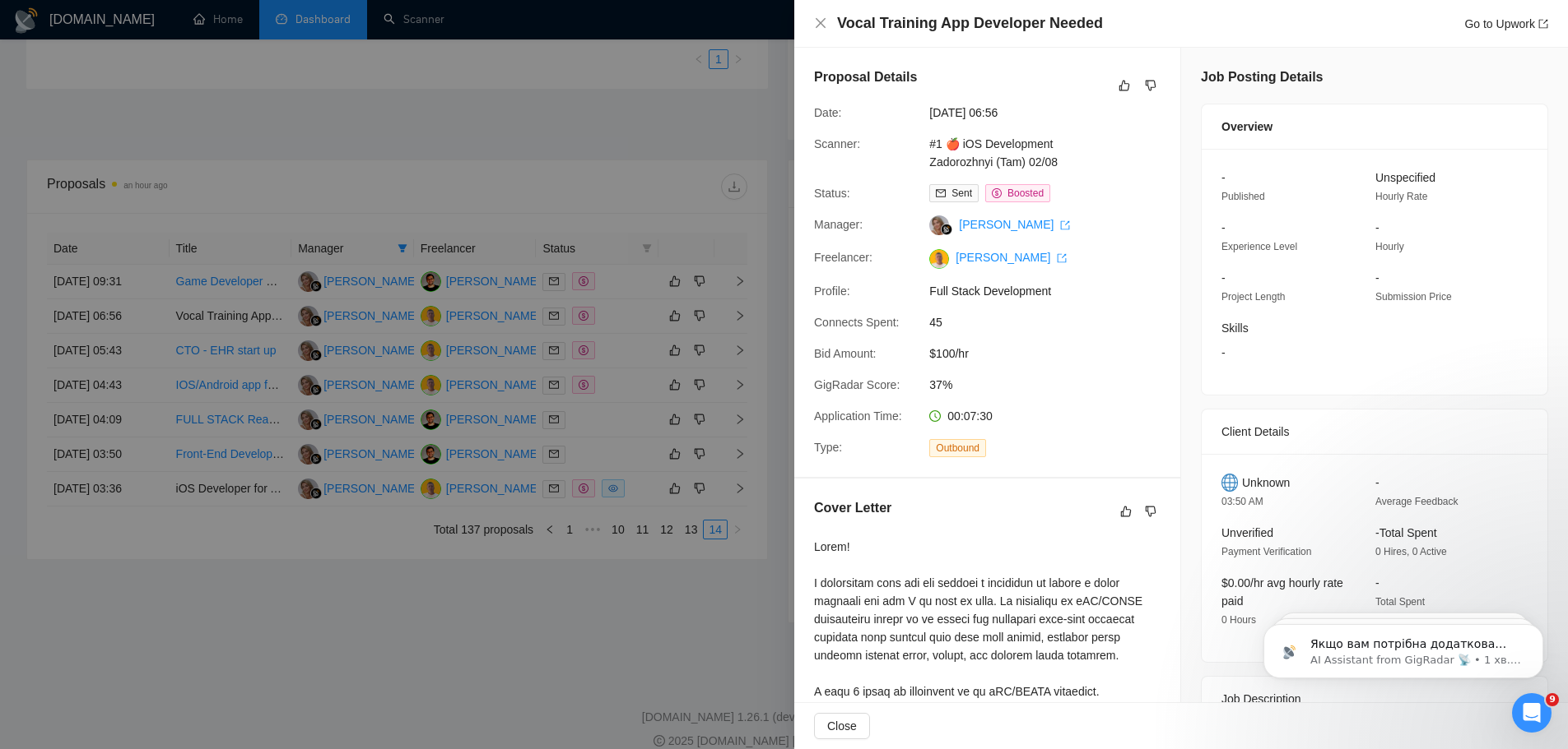
click at [919, 21] on h4 "Vocal Training App Developer Needed" at bounding box center [970, 23] width 266 height 21
click at [220, 491] on div at bounding box center [784, 374] width 1568 height 749
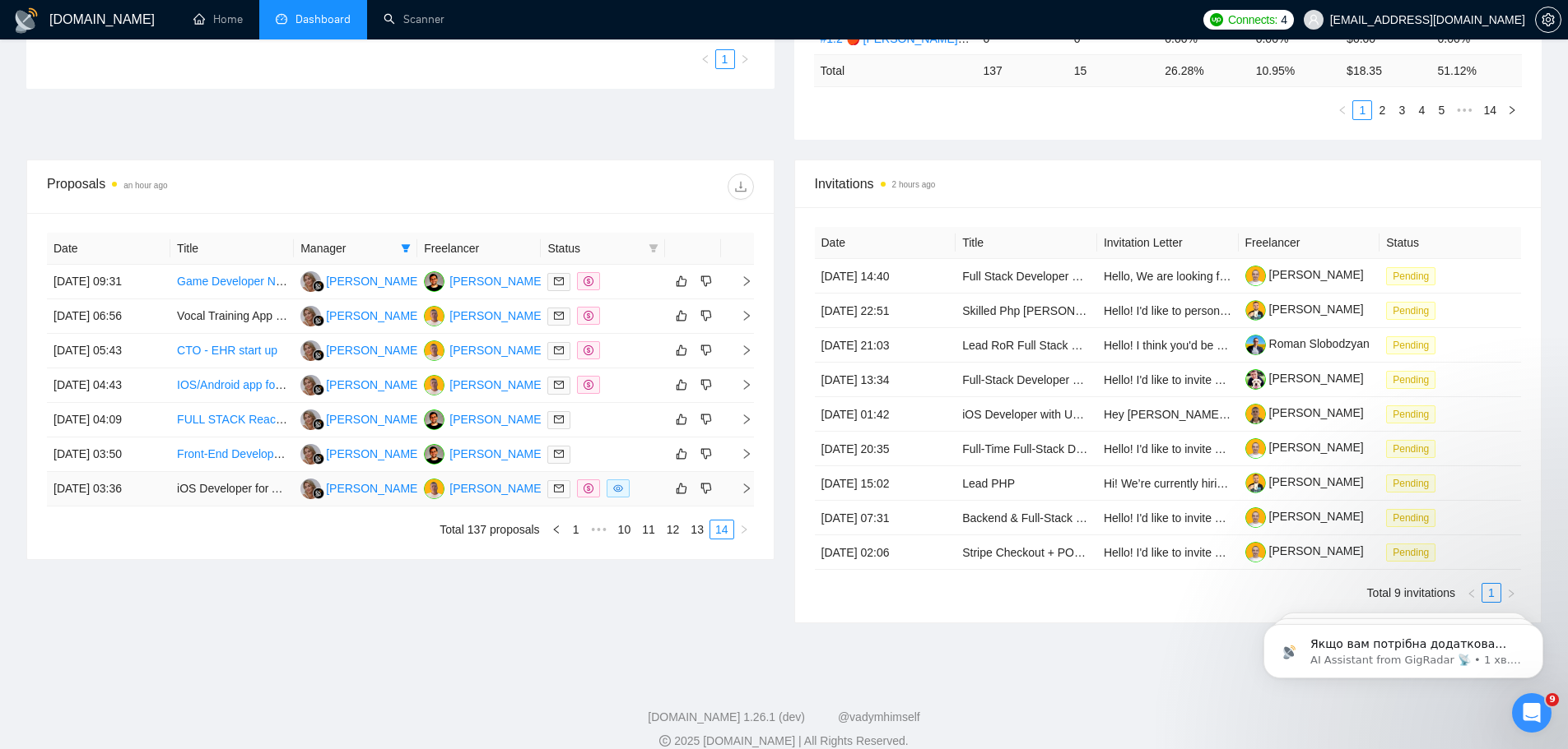
click at [220, 491] on td "iOS Developer for AI Rheumatology App — 7% Profit-Share for 1 Year + $1000 Upfr…" at bounding box center [232, 488] width 124 height 34
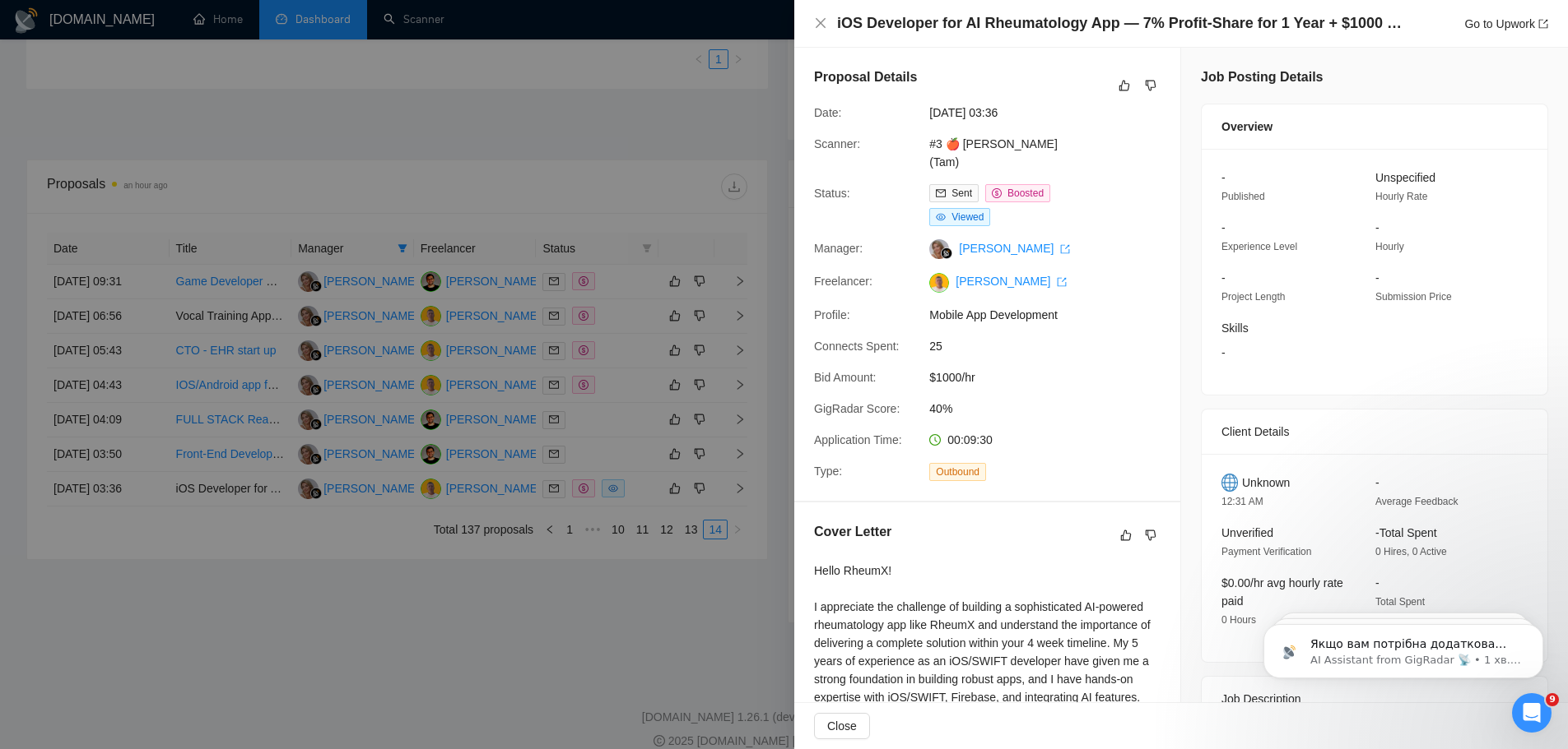
click at [952, 28] on h4 "iOS Developer for AI Rheumatology App — 7% Profit-Share for 1 Year + $1000 Upfr…" at bounding box center [1121, 23] width 568 height 21
click at [1263, 37] on div "iOS Developer for AI Rheumatology App — 7% Profit-Share for 1 Year + $1000 Upfr…" at bounding box center [1181, 23] width 774 height 48
click at [1263, 26] on link "Go to Upwork" at bounding box center [1506, 24] width 84 height 13
click at [820, 23] on icon "close" at bounding box center [820, 23] width 13 height 13
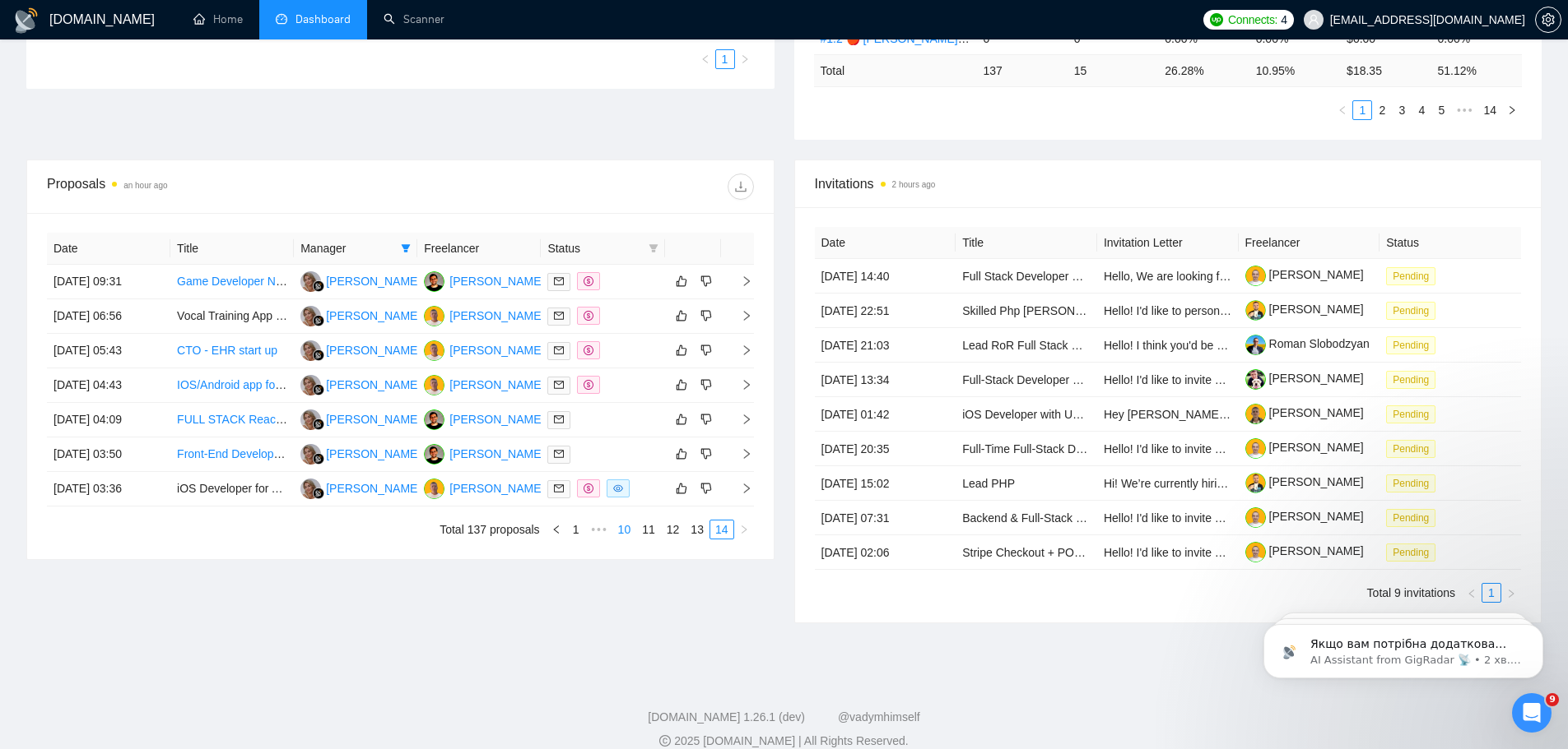
click at [629, 529] on link "10" at bounding box center [625, 530] width 23 height 18
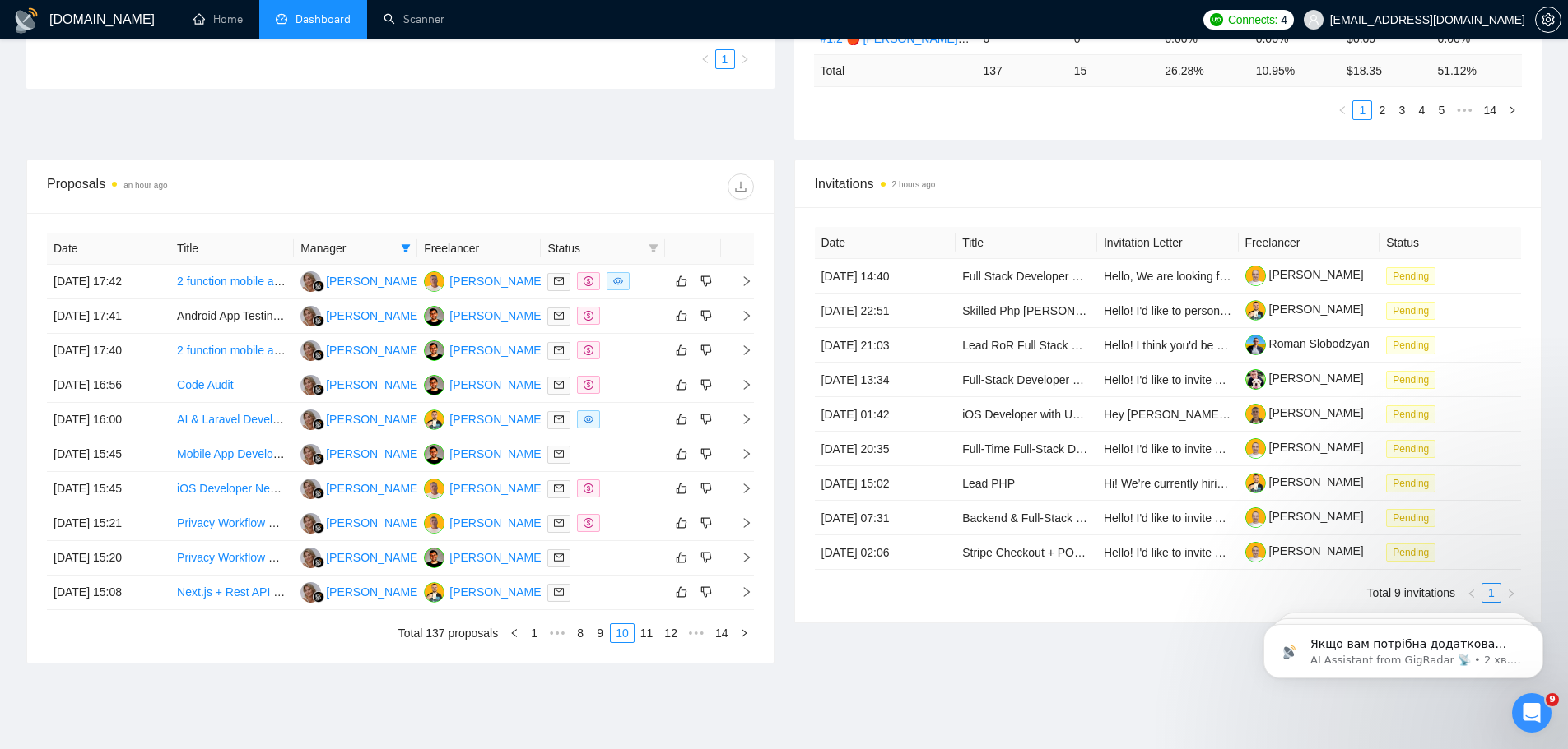
click at [606, 571] on link "9" at bounding box center [600, 634] width 18 height 18
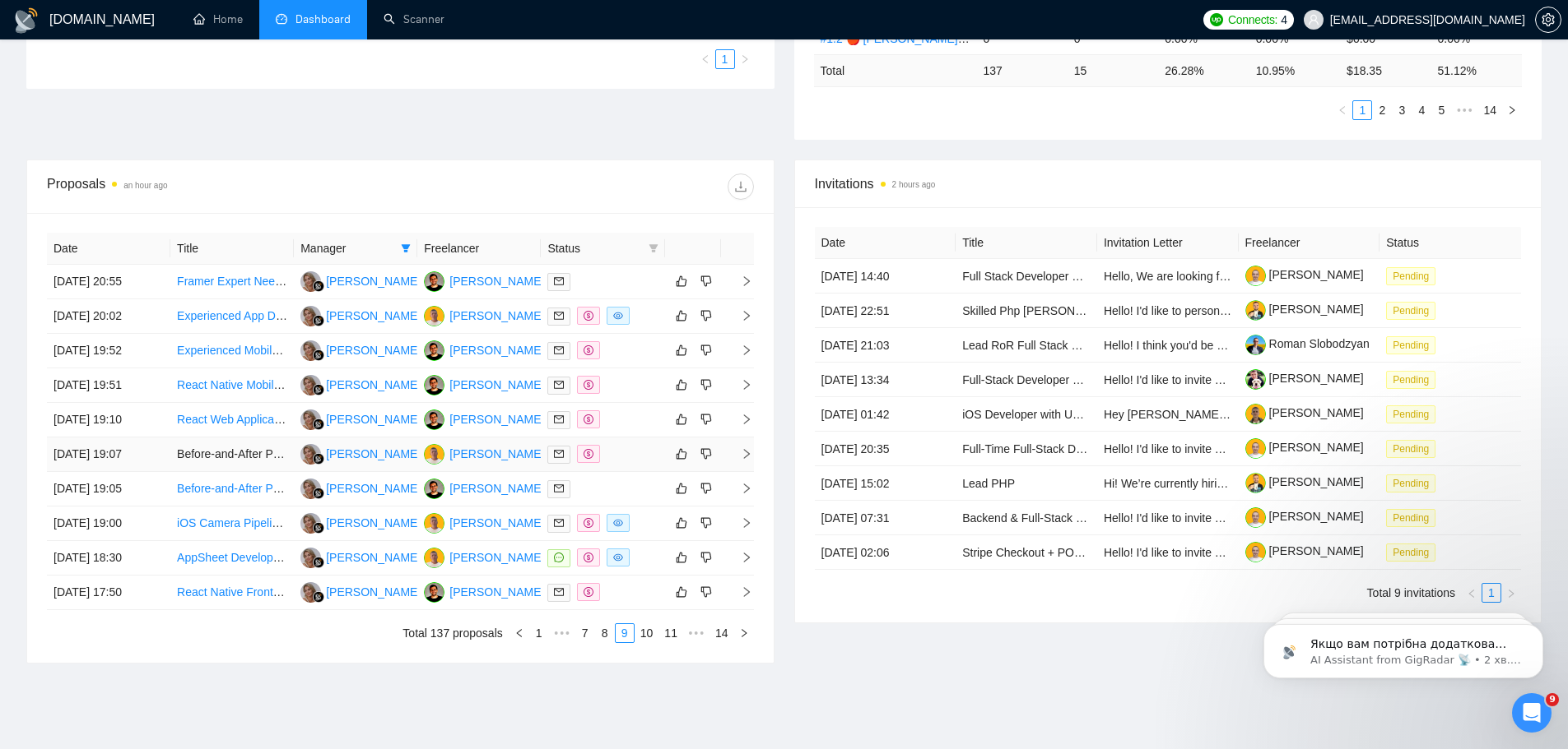
click at [241, 449] on td "Before-and-After Photo Protocol Specialist" at bounding box center [232, 454] width 124 height 34
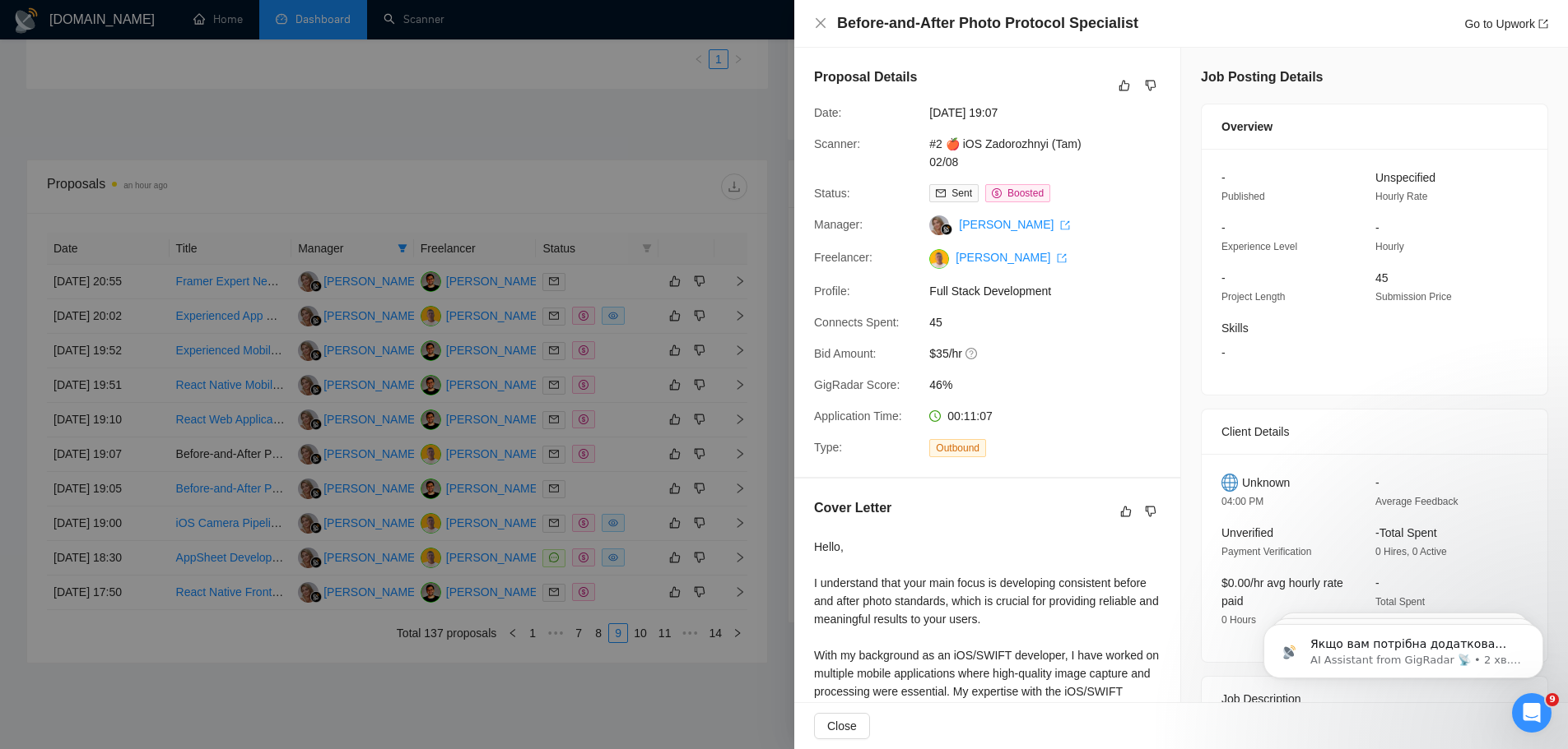
click at [1263, 10] on div "Before-and-After Photo Protocol Specialist Go to Upwork" at bounding box center [1181, 23] width 774 height 48
click at [1263, 18] on link "Go to Upwork" at bounding box center [1506, 24] width 84 height 13
click at [825, 18] on icon "close" at bounding box center [820, 23] width 13 height 13
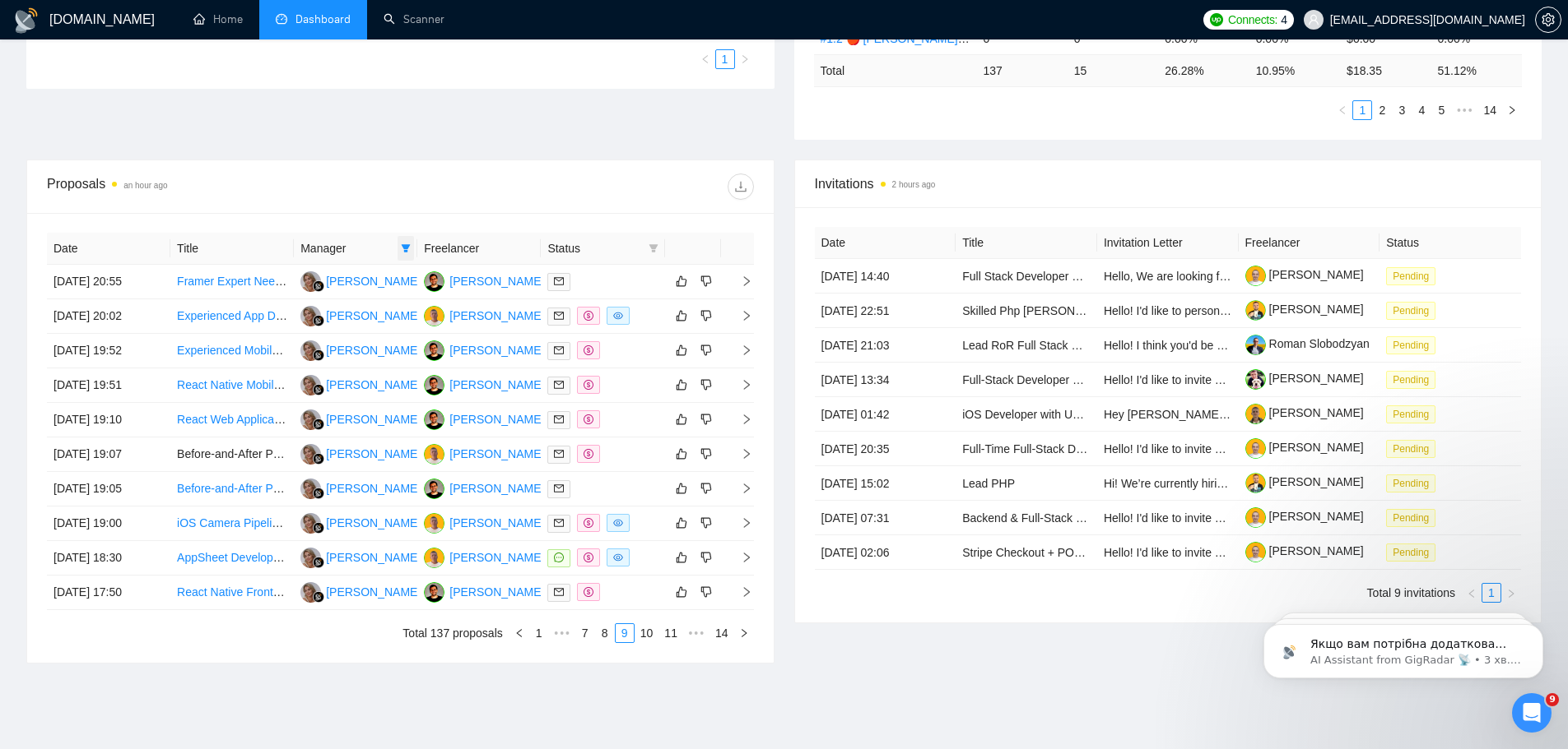
click at [407, 244] on icon "filter" at bounding box center [406, 249] width 10 height 10
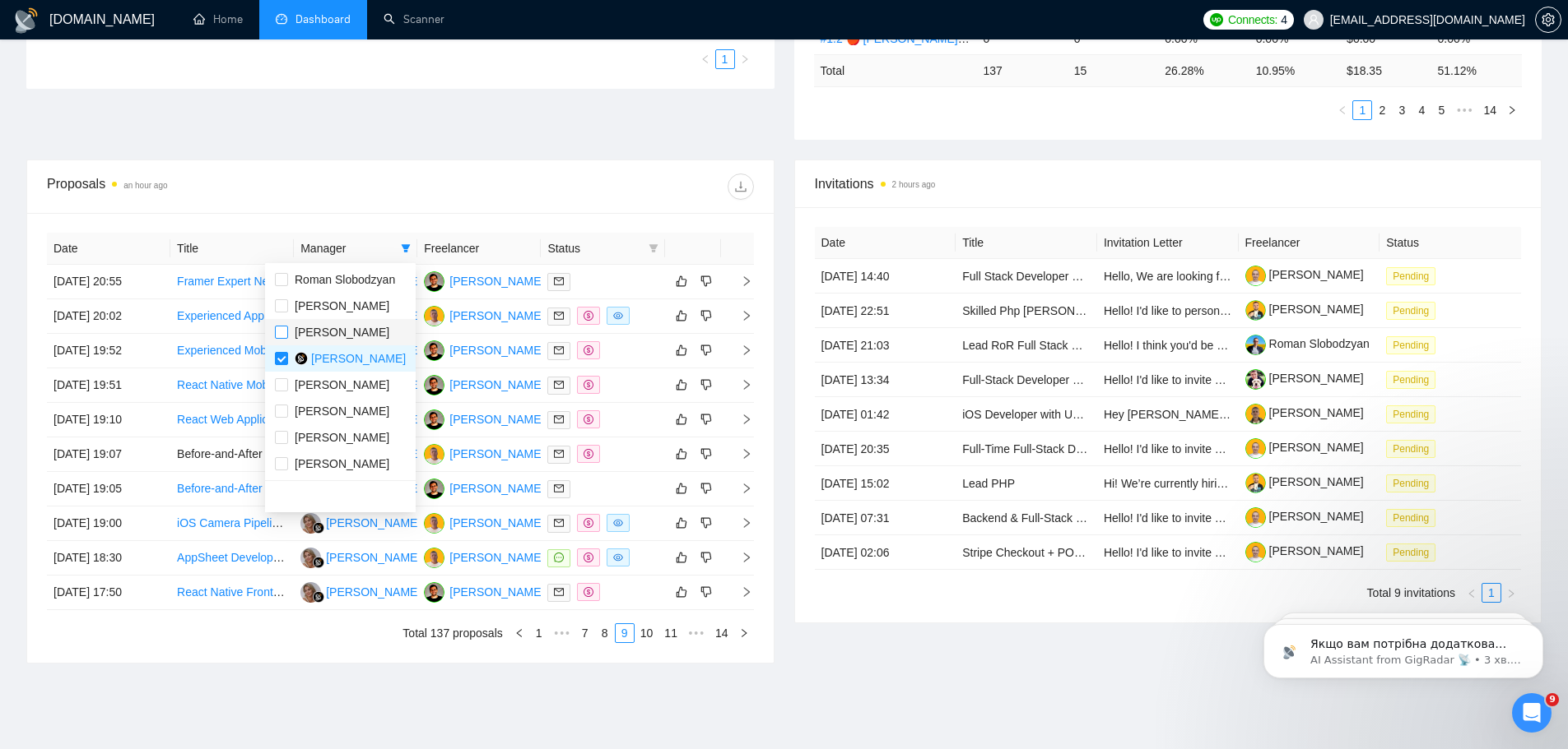
click at [277, 336] on input "checkbox" at bounding box center [282, 332] width 13 height 13
checkbox input "true"
click at [280, 357] on input "checkbox" at bounding box center [282, 359] width 13 height 13
checkbox input "false"
click at [660, 194] on div at bounding box center [576, 187] width 353 height 27
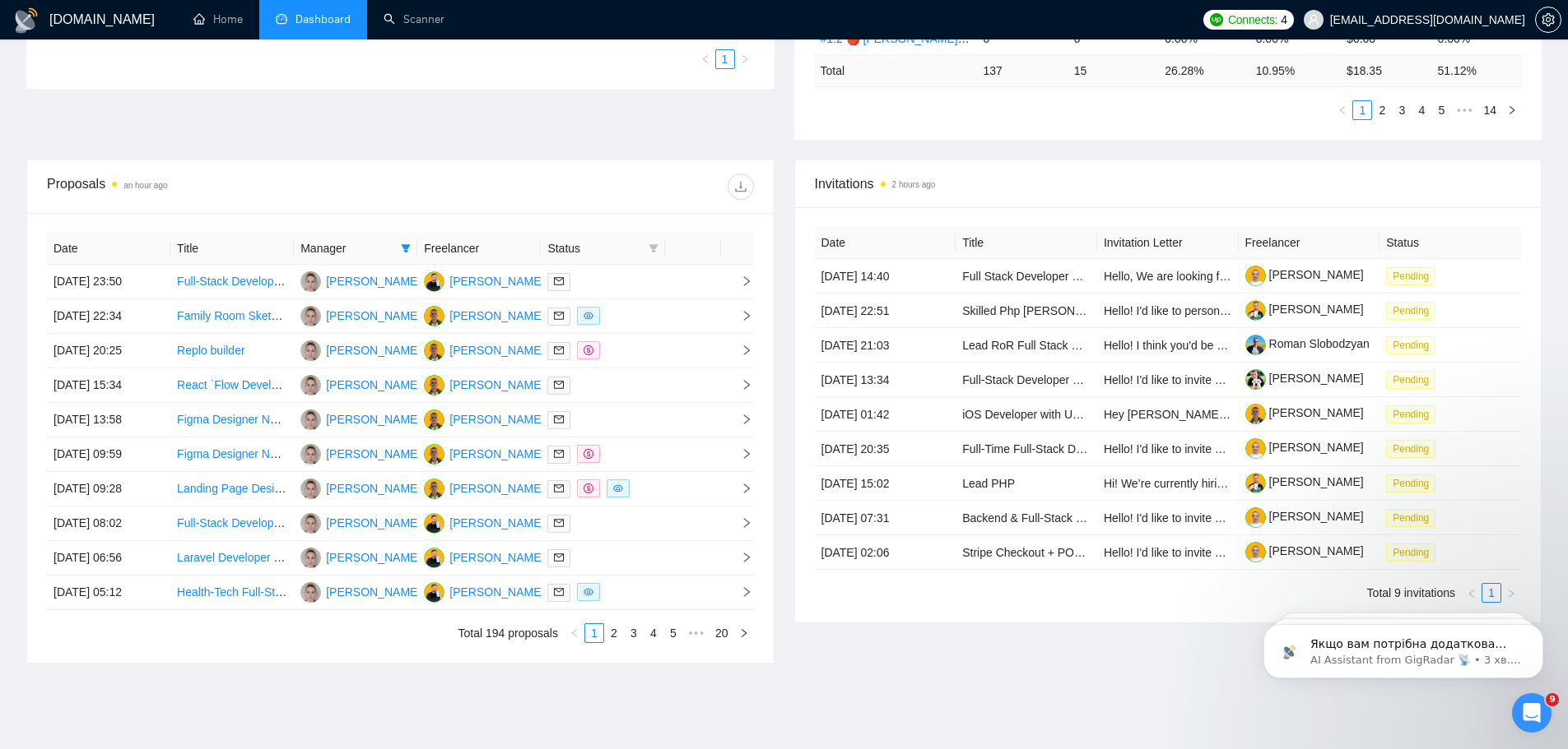
click at [776, 175] on div "Proposals an hour ago Date Title Manager Freelancer Status 12 Oct, 2025 23:50 F…" at bounding box center [400, 412] width 768 height 504
click at [743, 190] on icon "download" at bounding box center [741, 187] width 13 height 13
click at [617, 571] on link "2" at bounding box center [614, 634] width 18 height 18
click at [637, 571] on link "3" at bounding box center [634, 634] width 18 height 18
click at [653, 571] on link "4" at bounding box center [653, 634] width 18 height 18
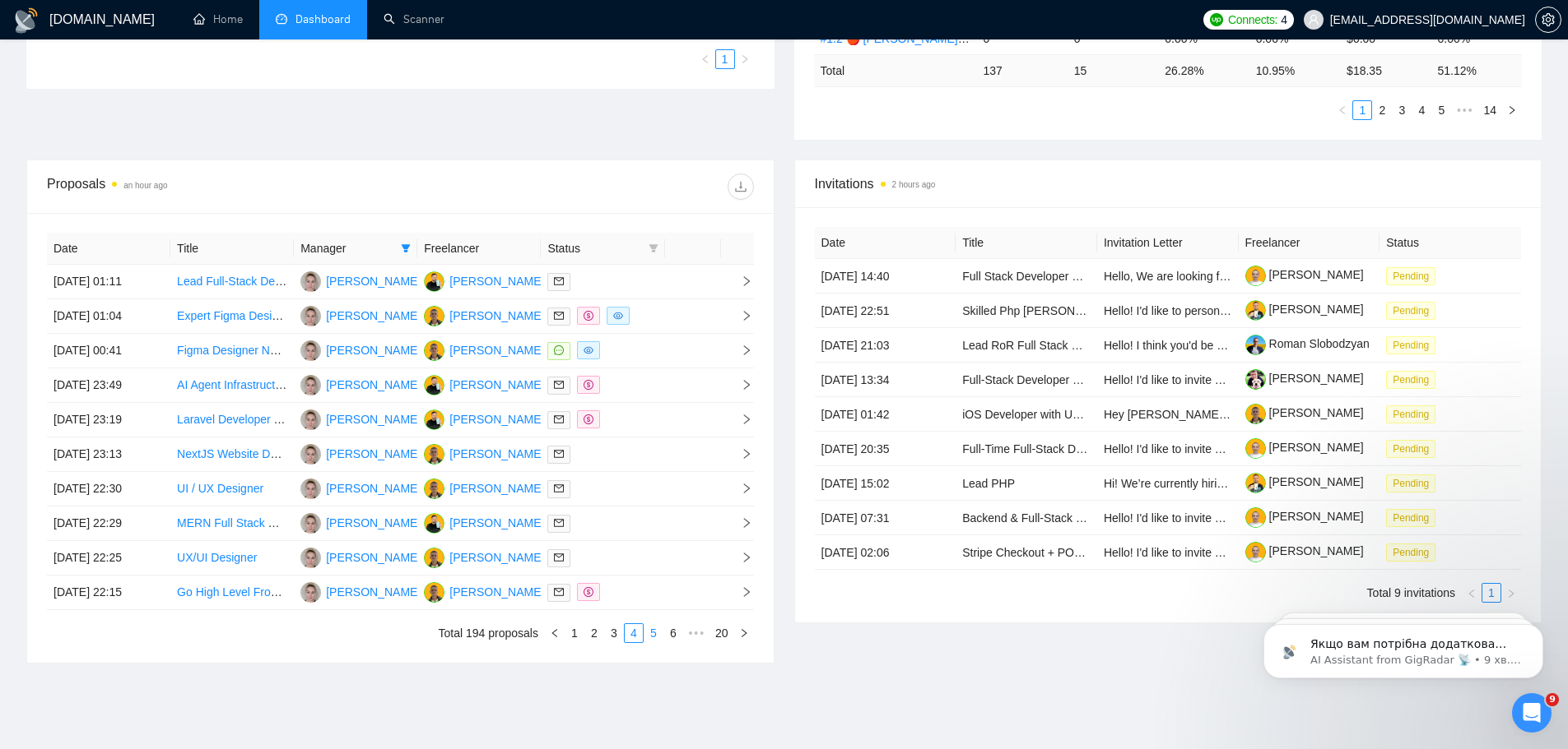
click at [652, 571] on link "5" at bounding box center [653, 634] width 18 height 18
click at [649, 571] on link "6" at bounding box center [653, 634] width 18 height 18
click at [649, 571] on link "7" at bounding box center [653, 634] width 18 height 18
click at [657, 571] on link "8" at bounding box center [653, 634] width 18 height 18
click at [647, 571] on link "9" at bounding box center [648, 634] width 18 height 18
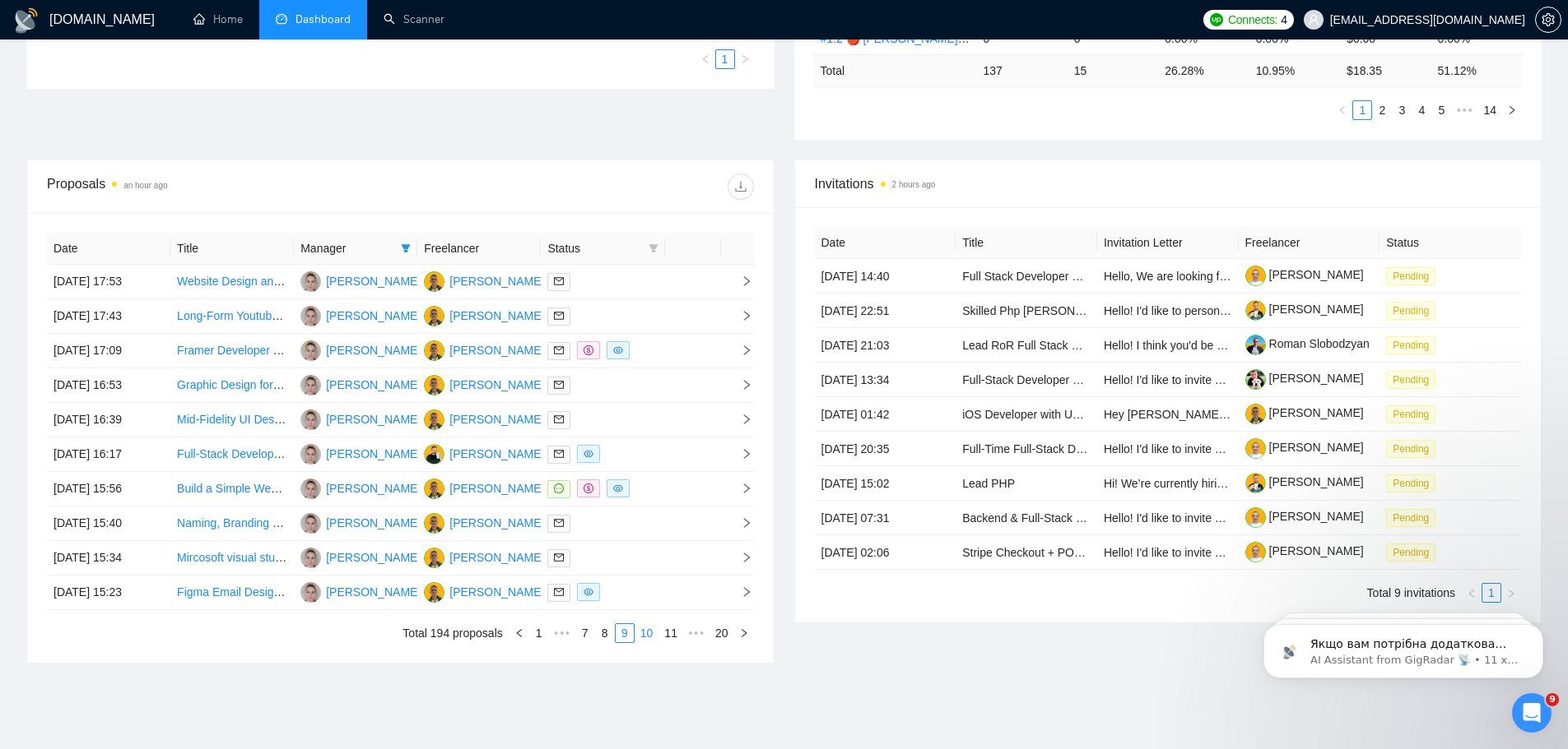
click at [642, 571] on link "10" at bounding box center [647, 634] width 23 height 18
click at [647, 571] on link "11" at bounding box center [647, 634] width 23 height 18
click at [645, 571] on link "12" at bounding box center [647, 634] width 23 height 18
click at [653, 571] on link "13" at bounding box center [647, 634] width 23 height 18
click at [645, 571] on link "14" at bounding box center [647, 634] width 23 height 18
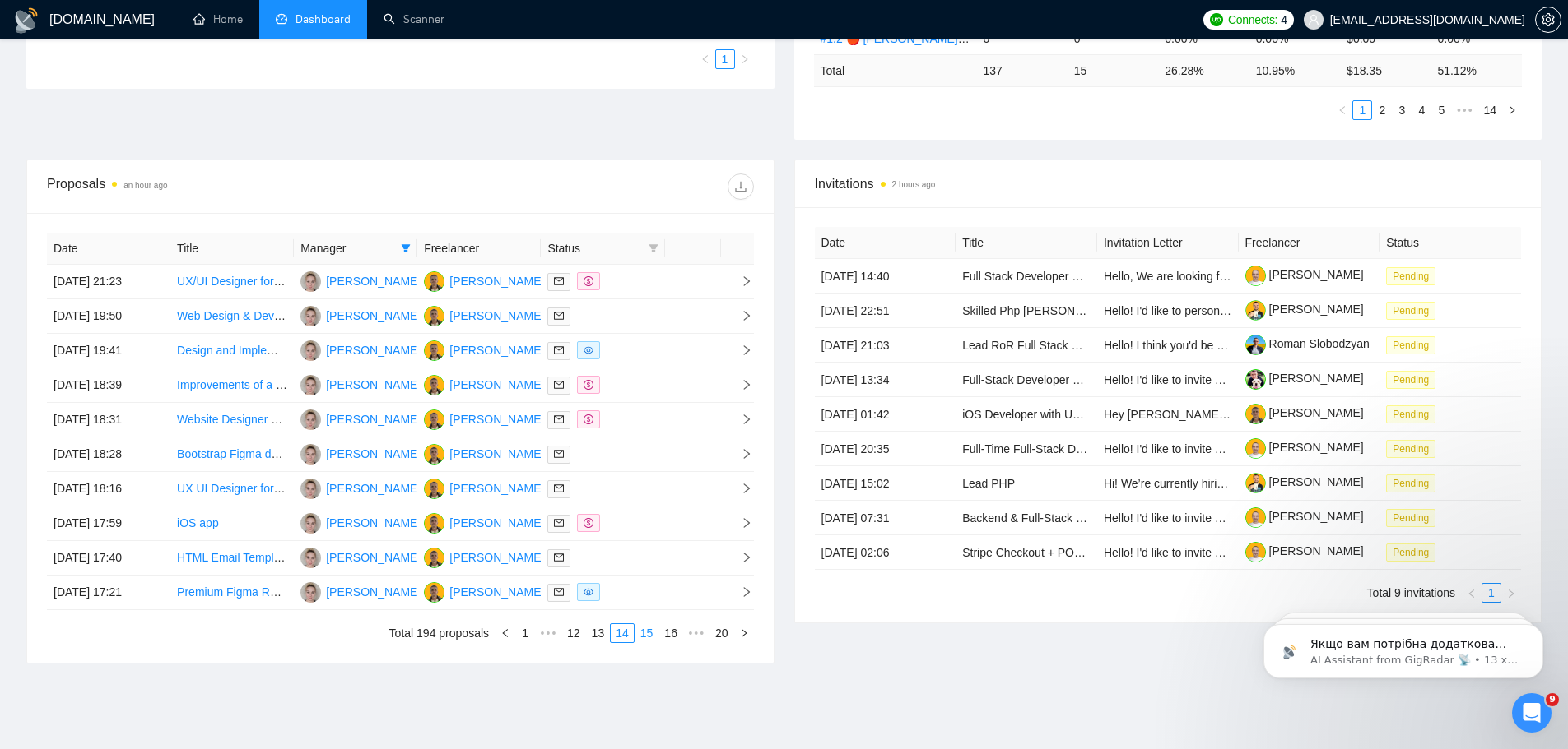
click at [643, 571] on link "15" at bounding box center [647, 634] width 23 height 18
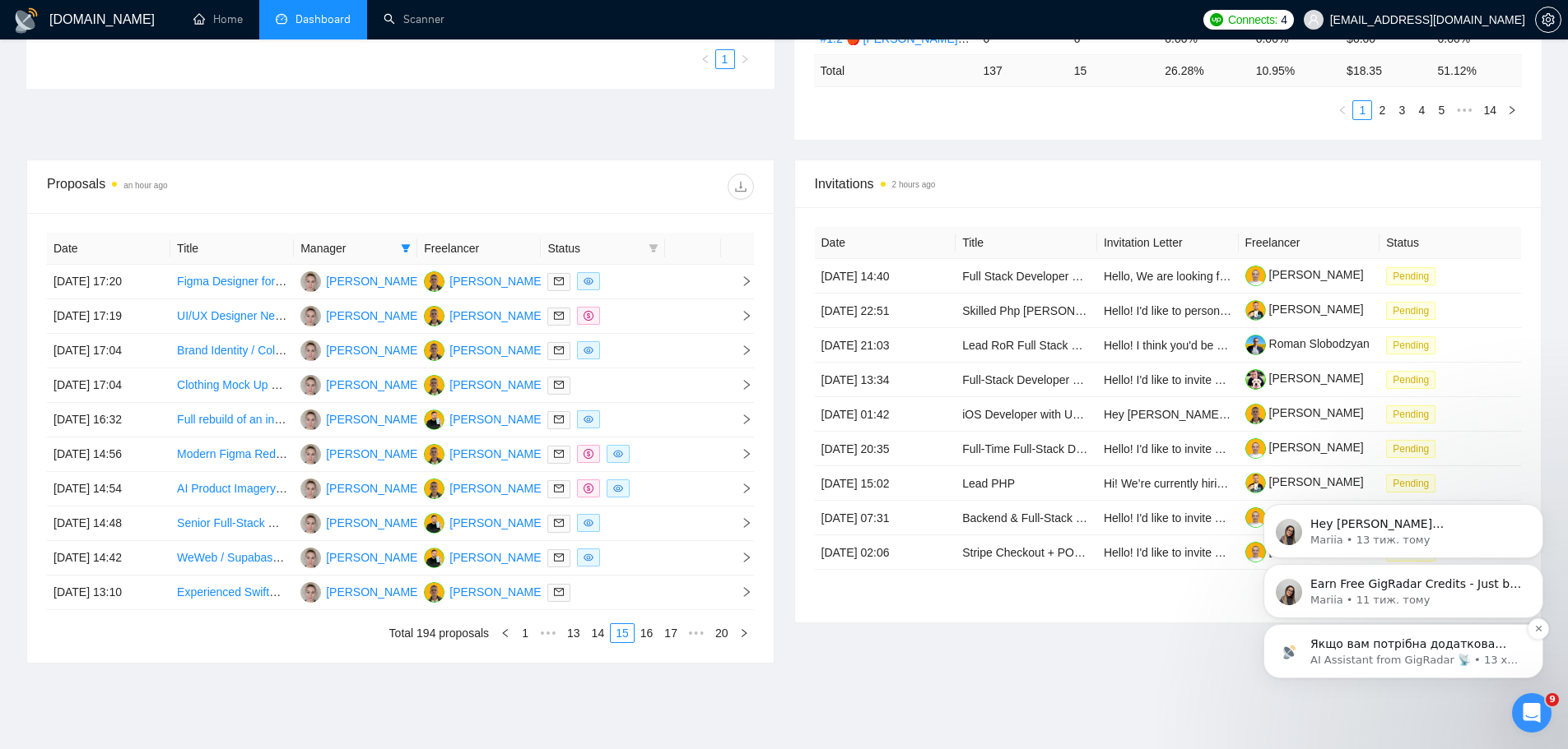
click at [1263, 571] on span "Якщо вам потрібна додаткова допомога з вигрузкою або налаштуванням сканерів, я …" at bounding box center [1408, 701] width 195 height 128
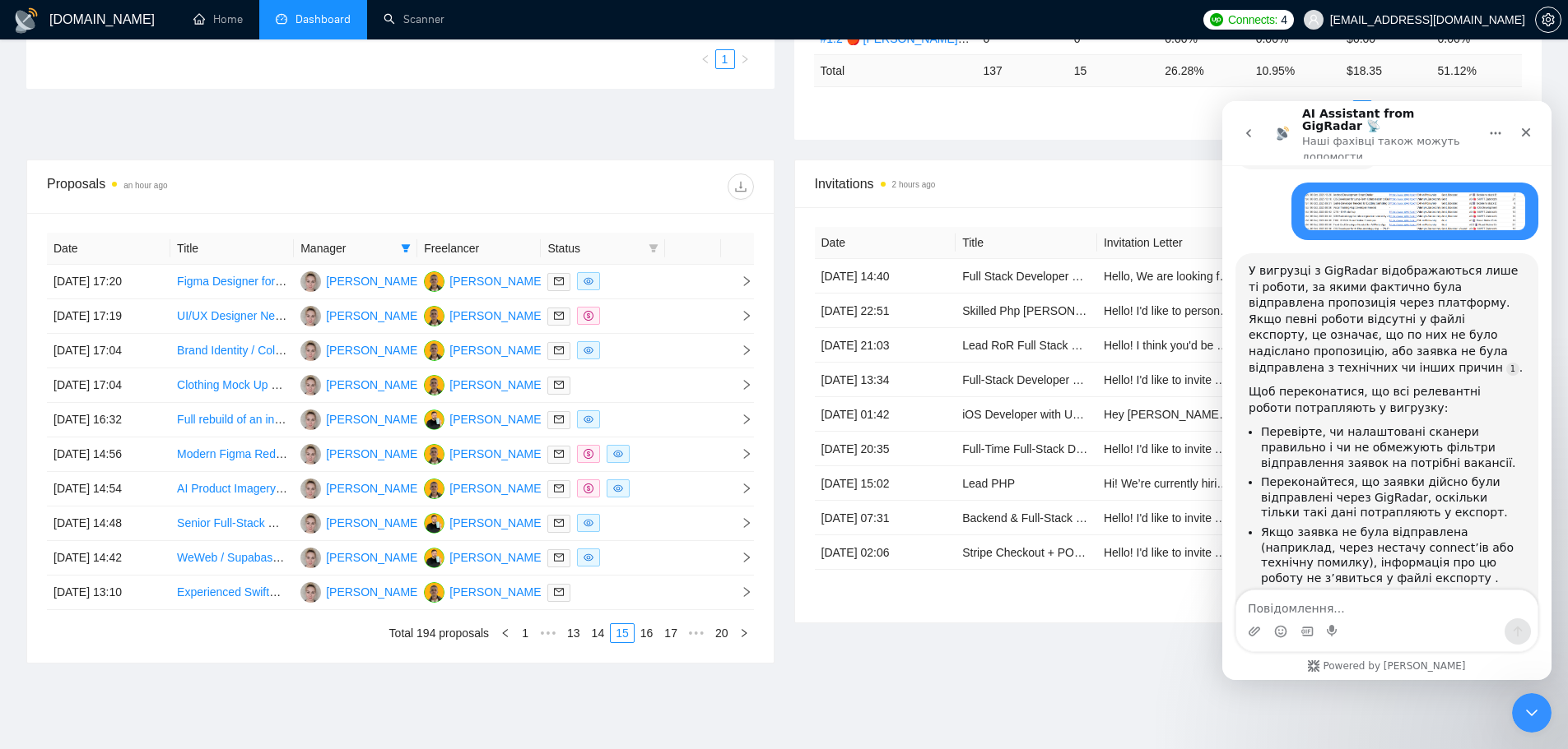
scroll to position [498, 0]
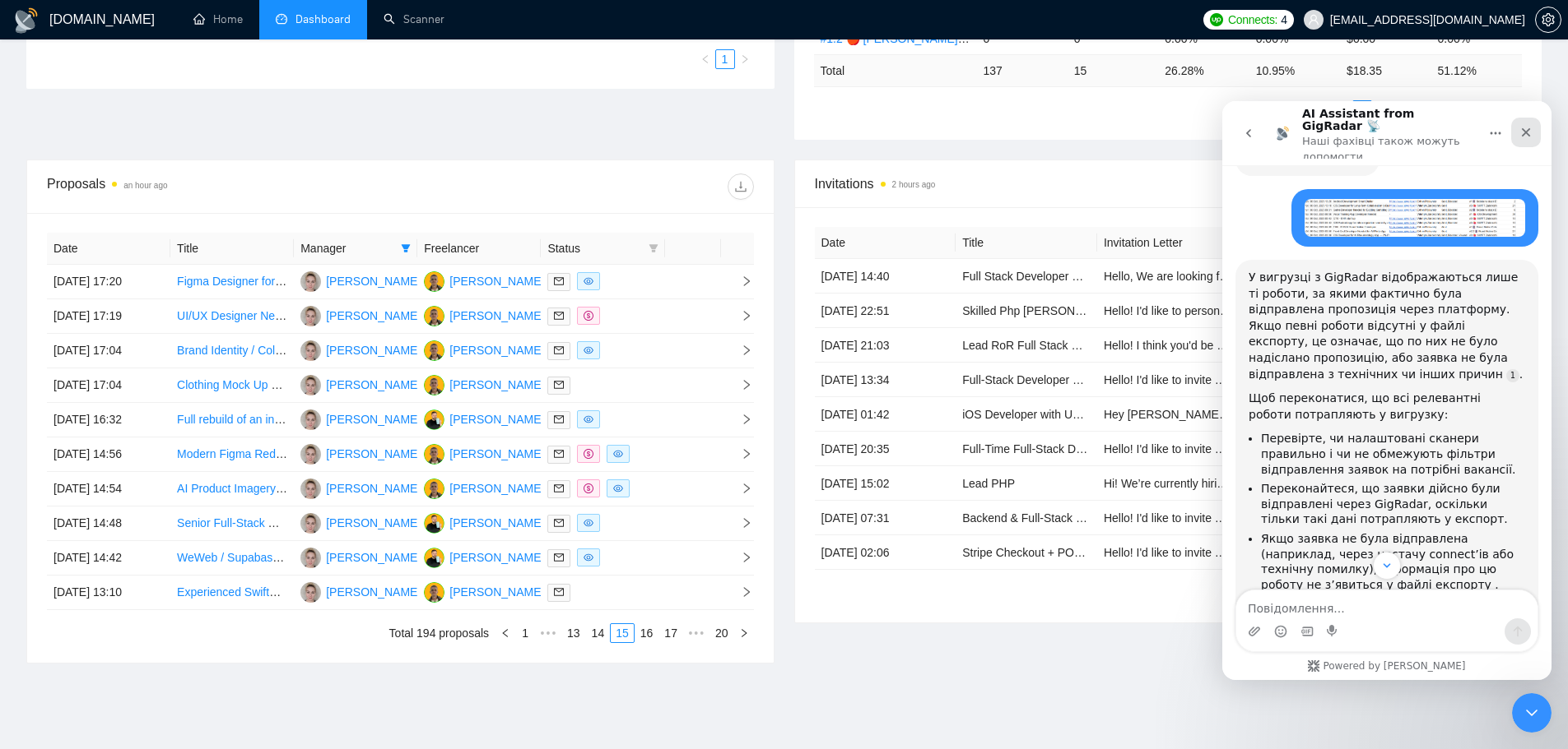
click at [1263, 126] on icon "Закрити" at bounding box center [1526, 133] width 13 height 13
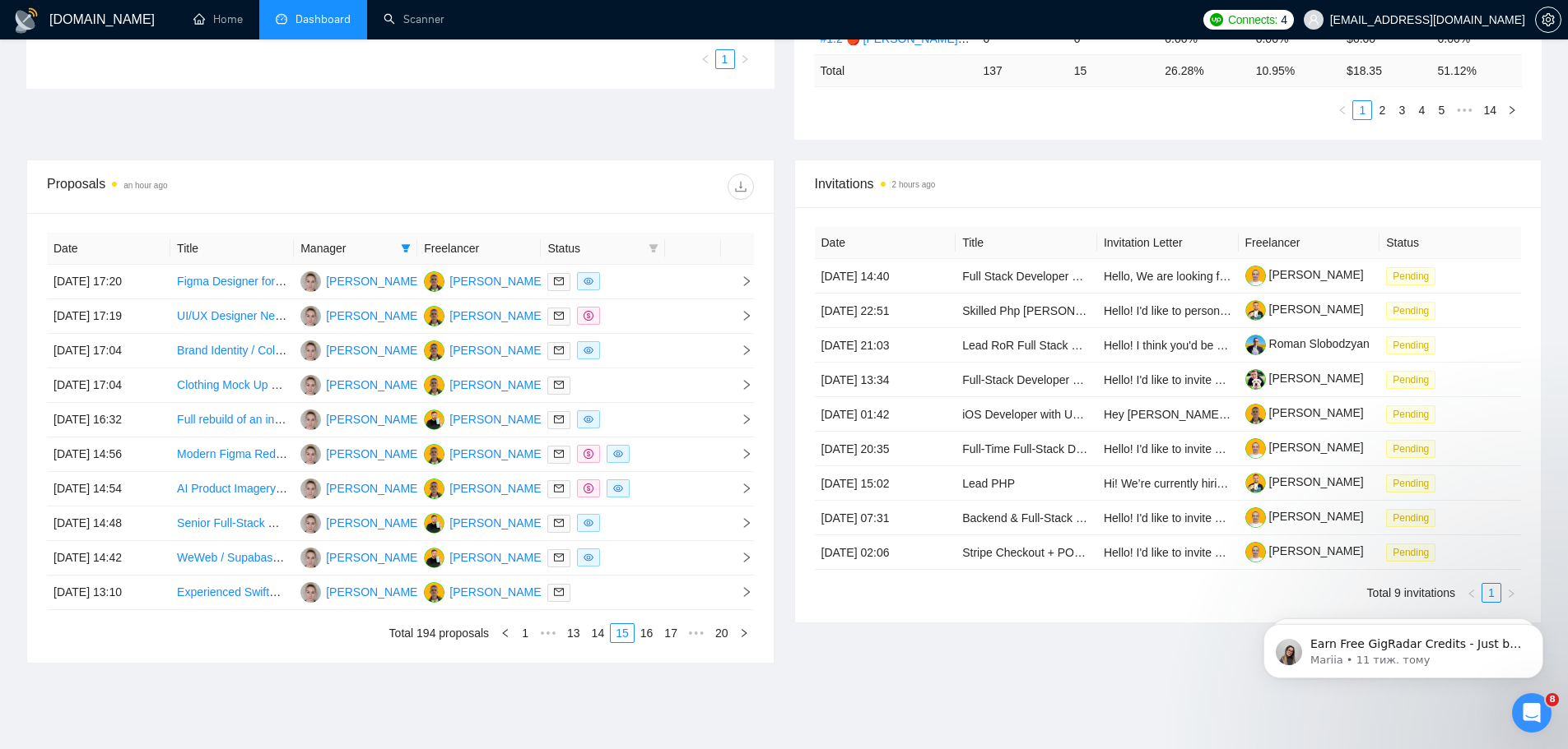
scroll to position [0, 0]
click at [648, 571] on link "16" at bounding box center [647, 634] width 23 height 18
click at [646, 571] on link "17" at bounding box center [647, 634] width 23 height 18
click at [678, 571] on link "18" at bounding box center [673, 634] width 23 height 18
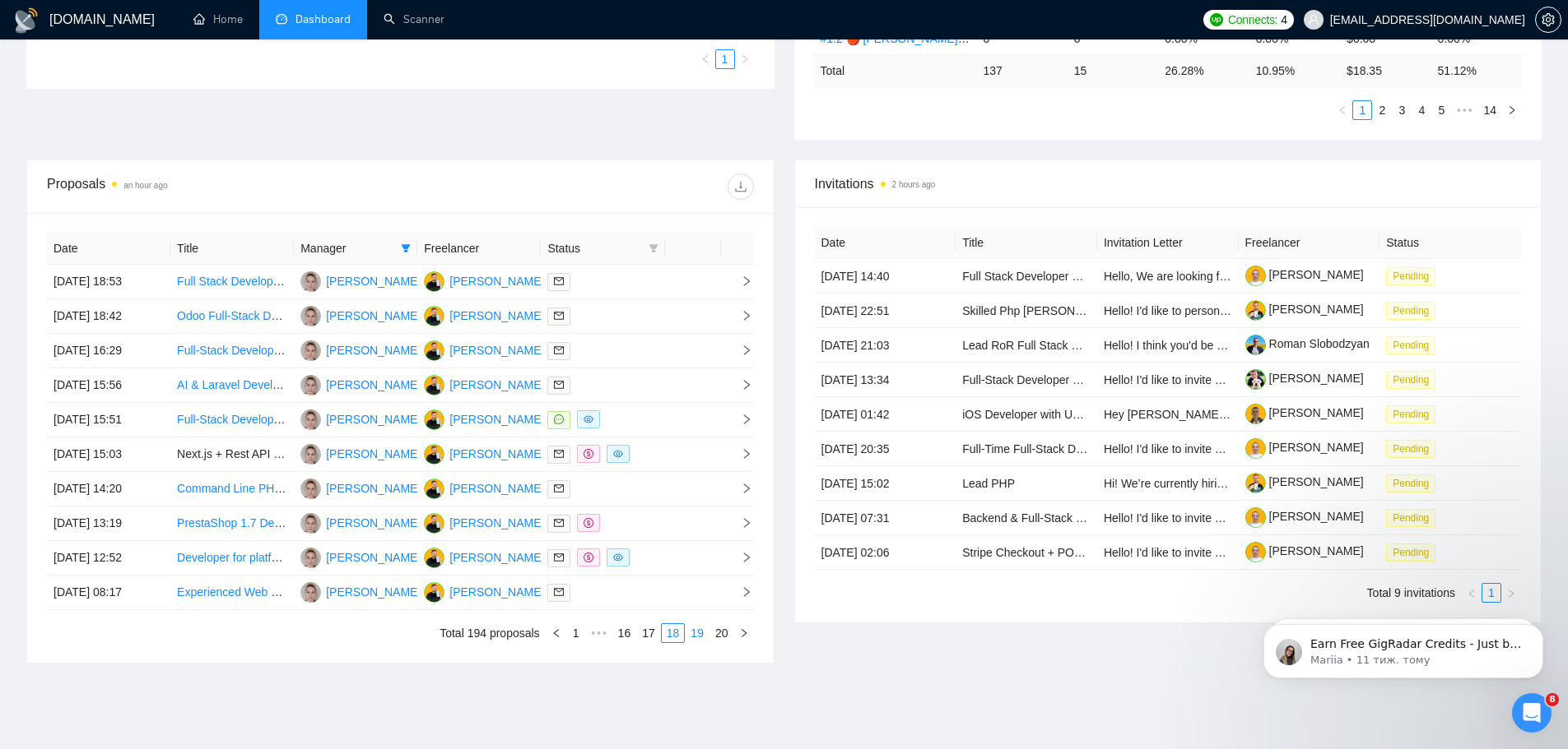
click at [707, 571] on link "19" at bounding box center [698, 634] width 23 height 18
click at [721, 571] on link "20" at bounding box center [722, 634] width 23 height 18
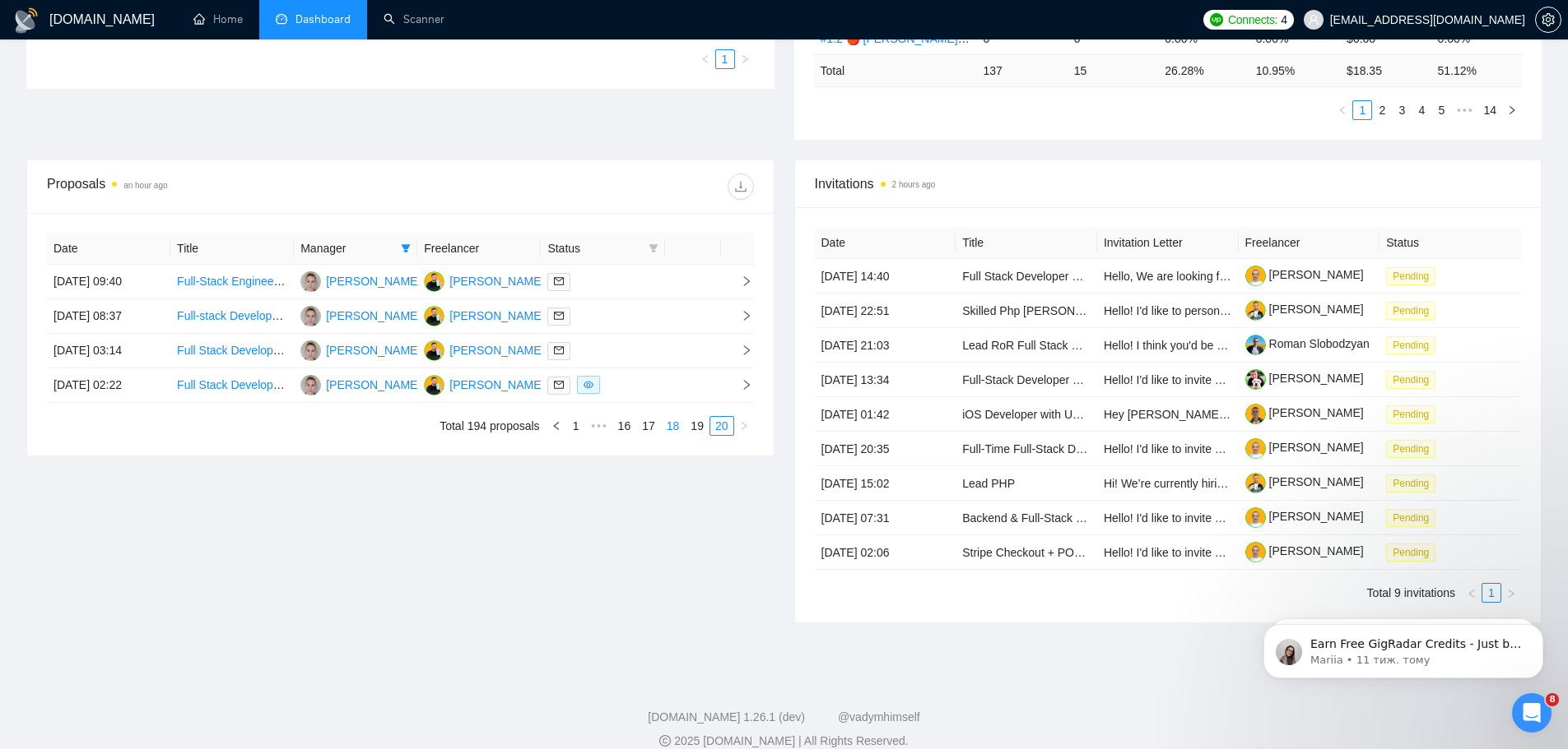
click at [677, 429] on link "18" at bounding box center [673, 426] width 23 height 18
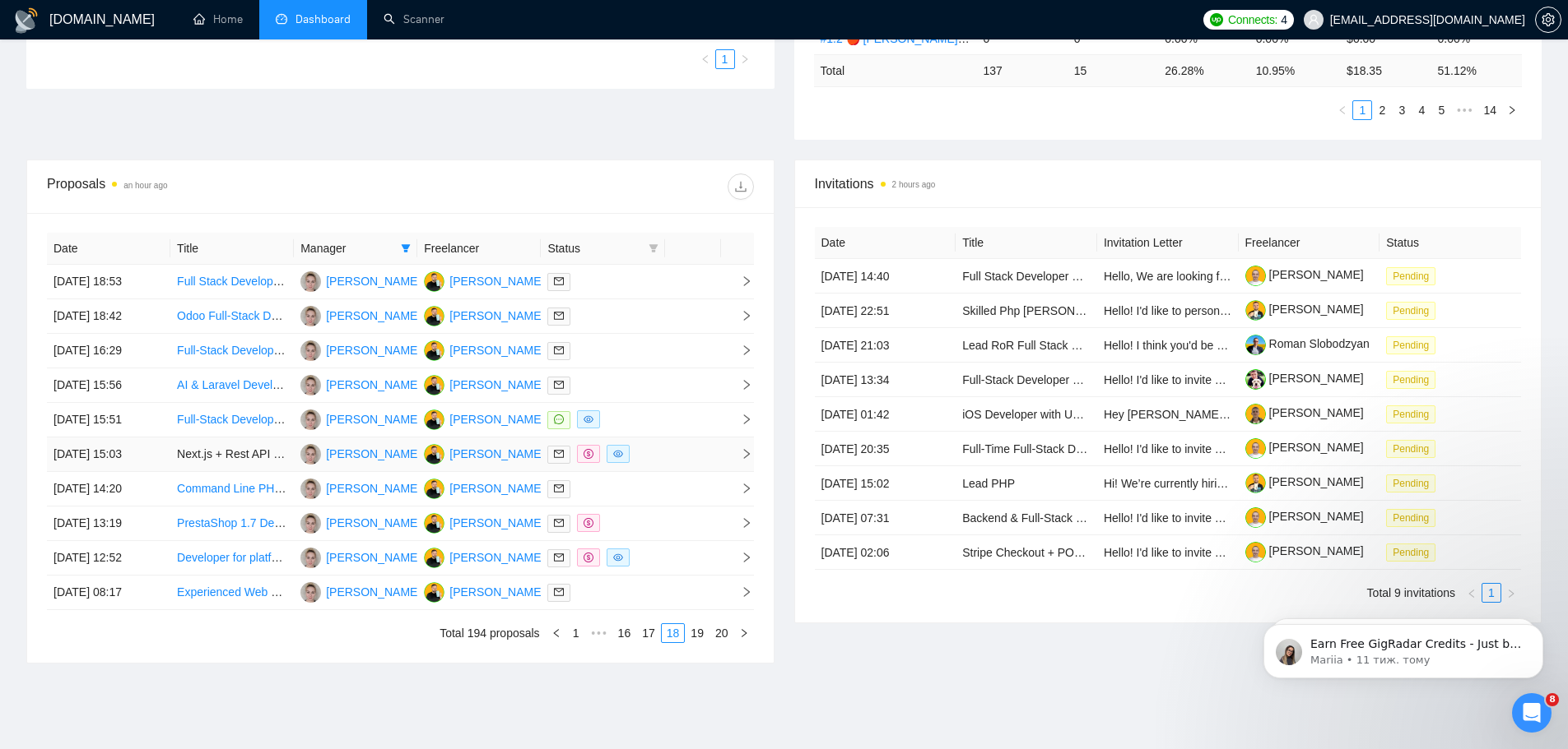
click at [218, 452] on td "Next.js + Rest API SEO-Friendly On-Demand ISR Architecture Implementation" at bounding box center [232, 454] width 124 height 34
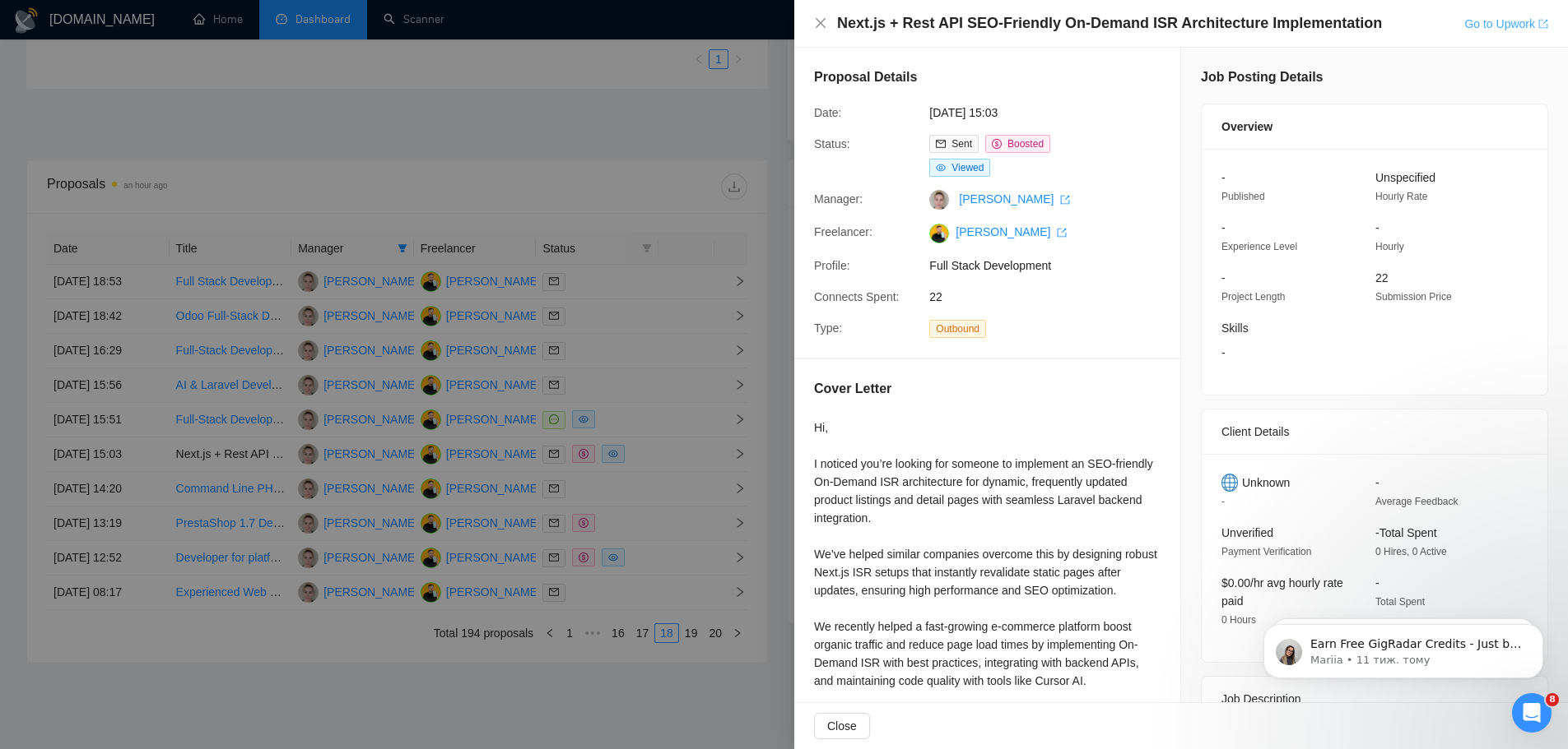
click at [1263, 18] on link "Go to Upwork" at bounding box center [1506, 24] width 84 height 13
click at [817, 21] on icon "close" at bounding box center [820, 23] width 13 height 13
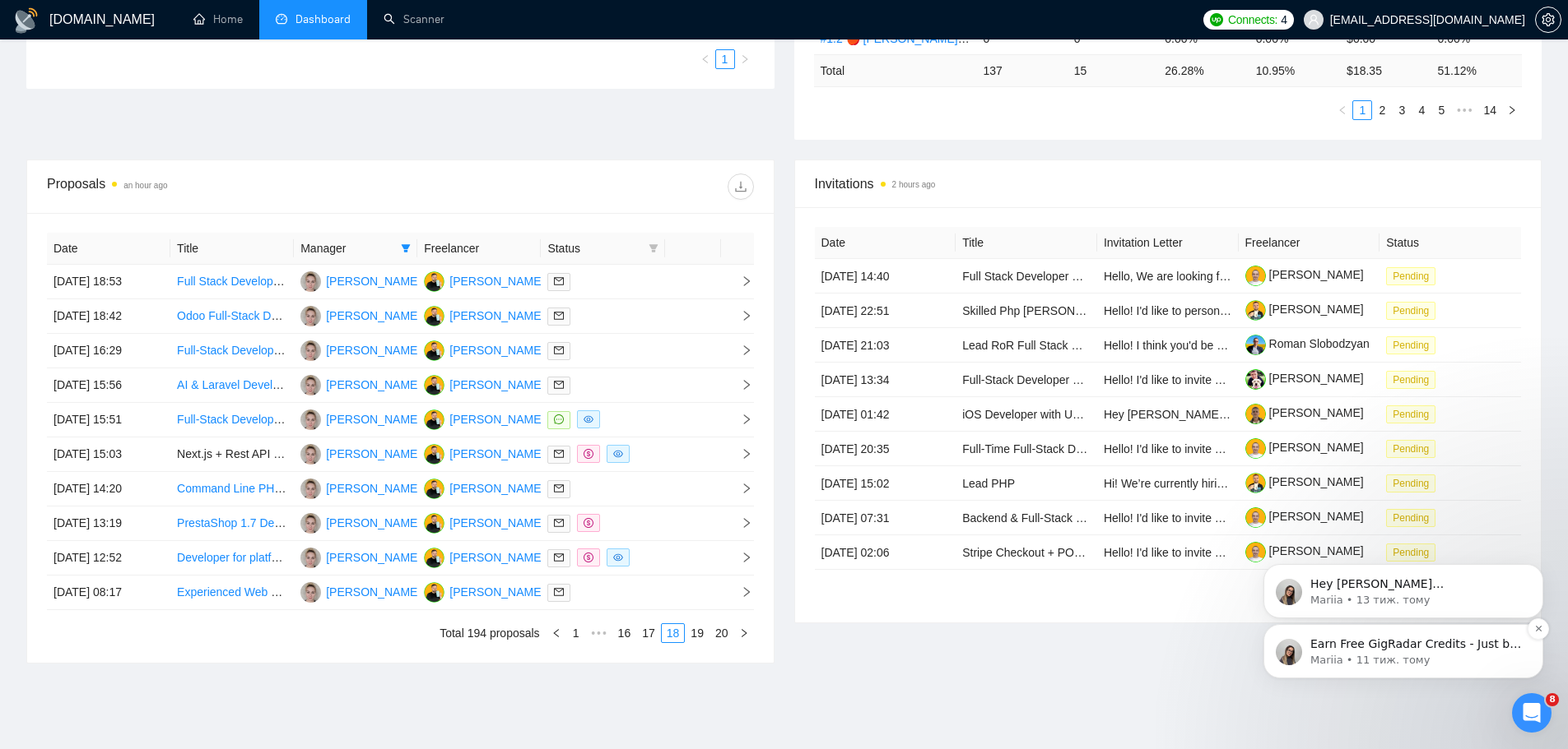
click at [1263, 571] on p "Mariia • 11 тиж. тому" at bounding box center [1416, 660] width 212 height 15
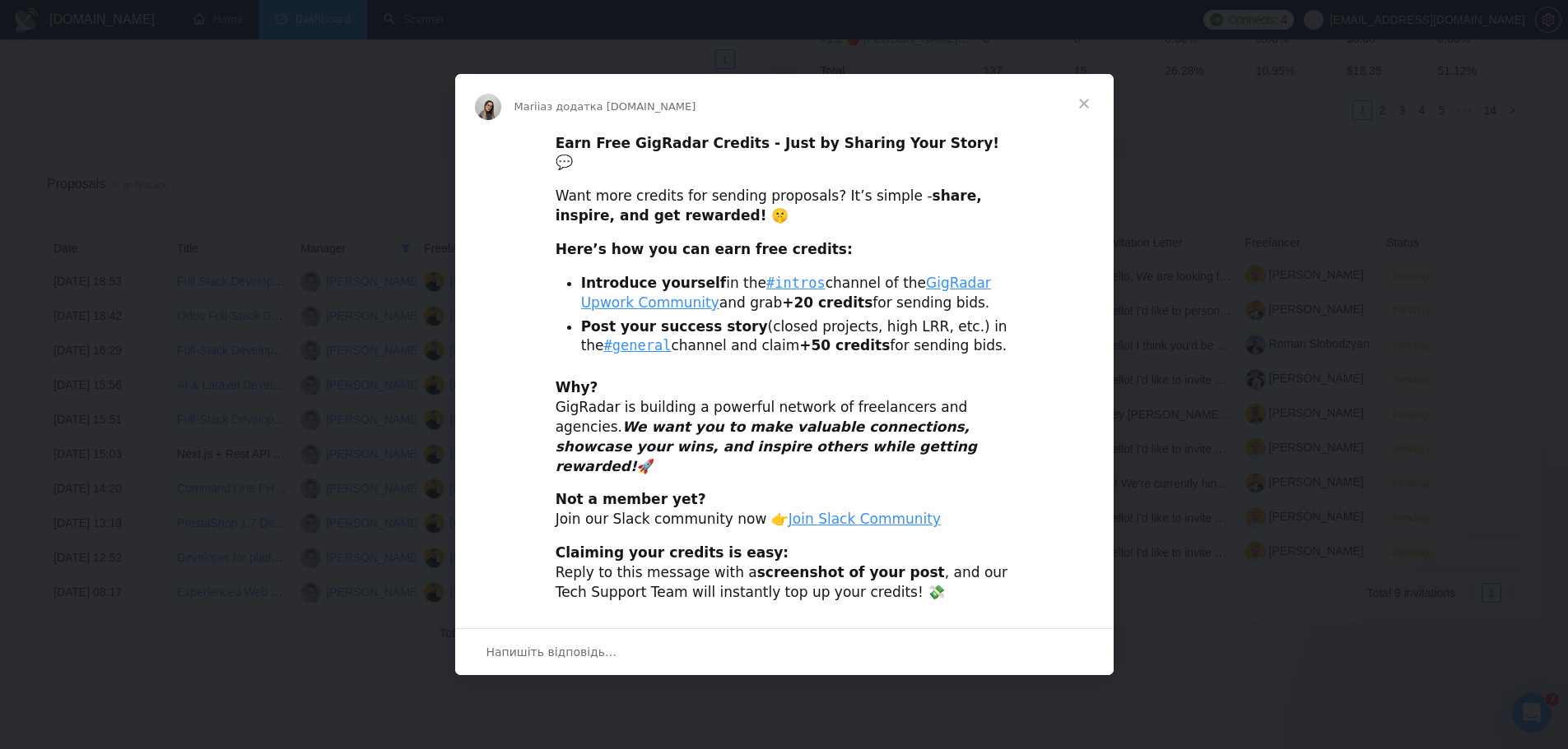
click at [1086, 129] on span "Закрити" at bounding box center [1083, 104] width 59 height 59
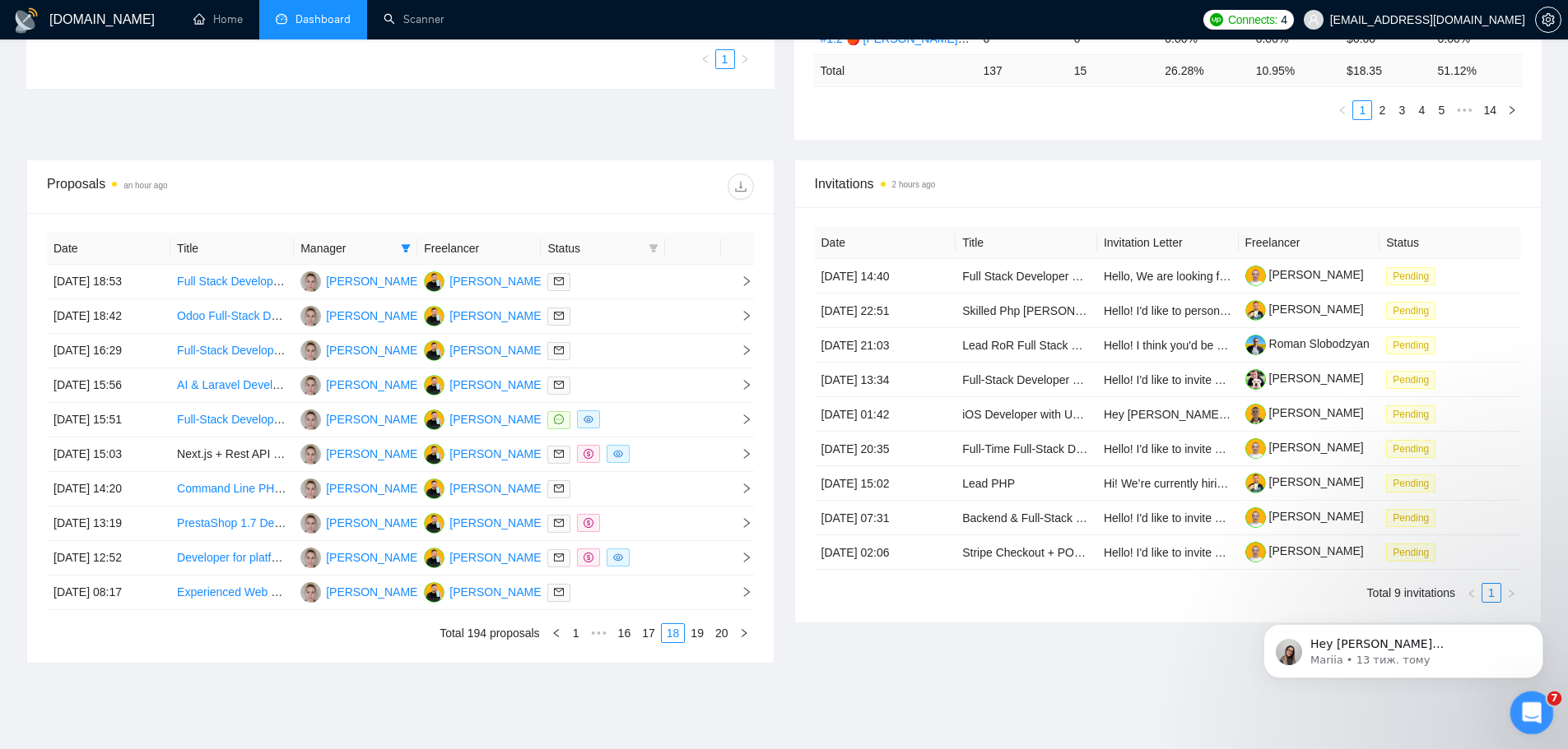
click at [1263, 571] on icon "Відкрити програму для спілкування Intercom" at bounding box center [1530, 711] width 28 height 28
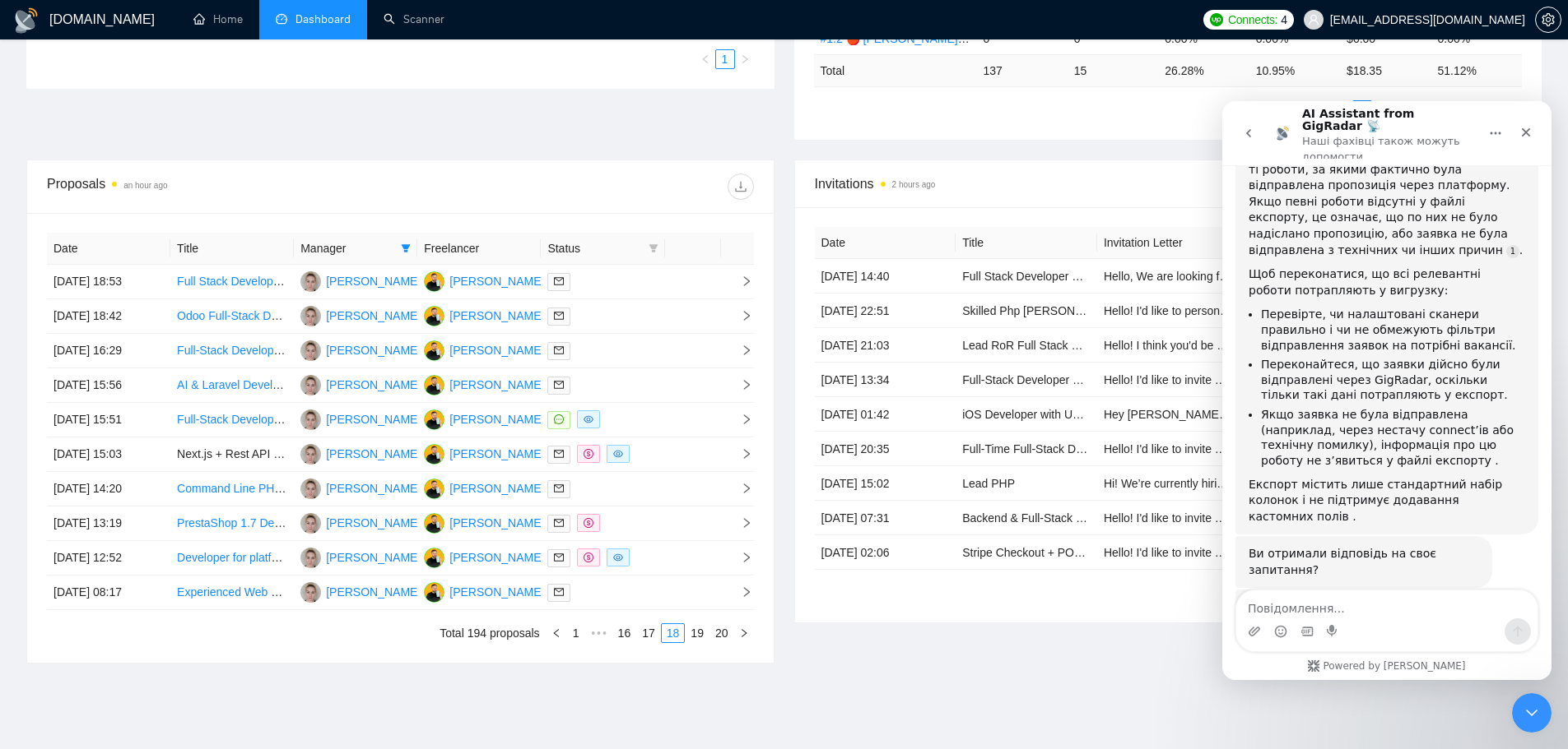
scroll to position [635, 0]
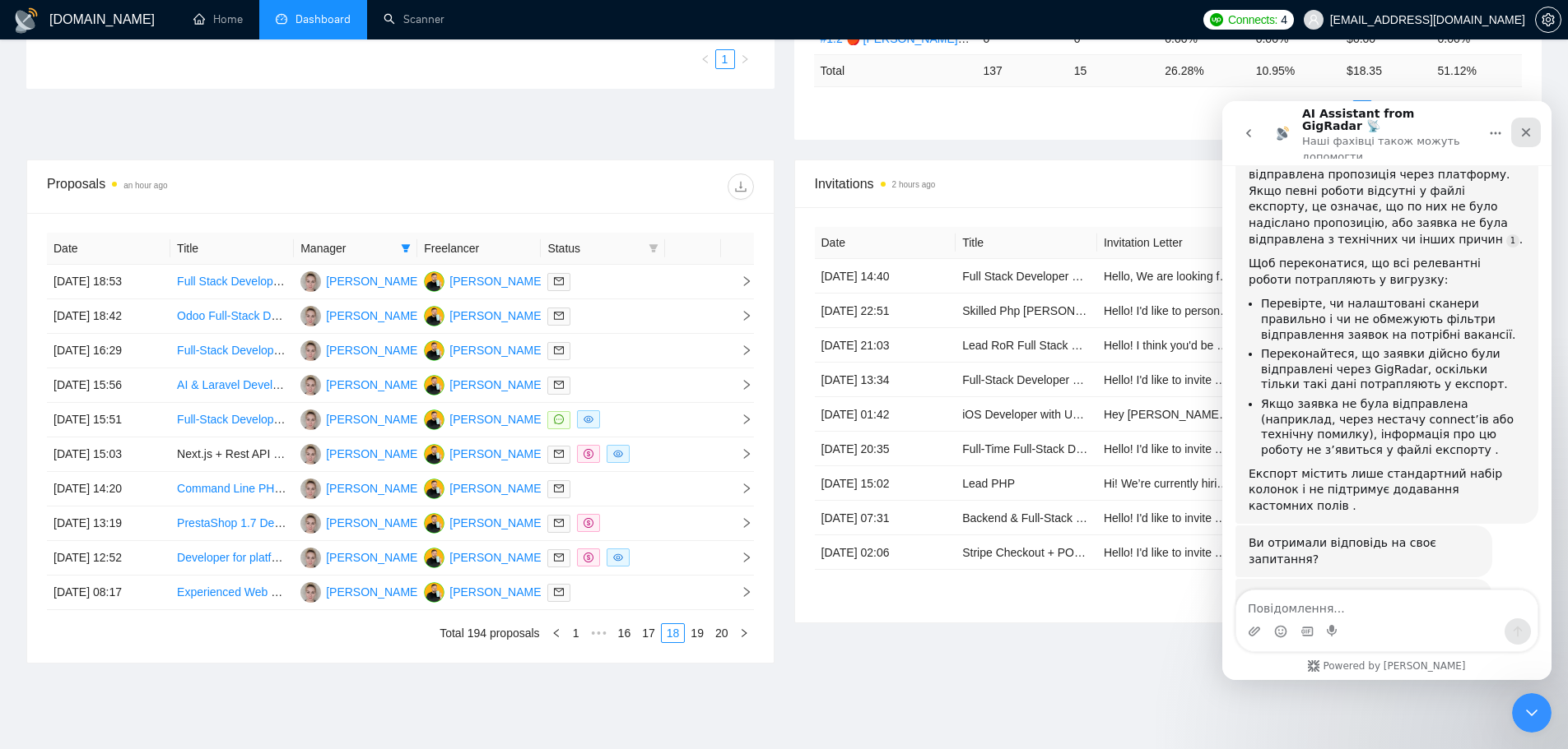
click at [1263, 126] on icon "Закрити" at bounding box center [1526, 133] width 13 height 13
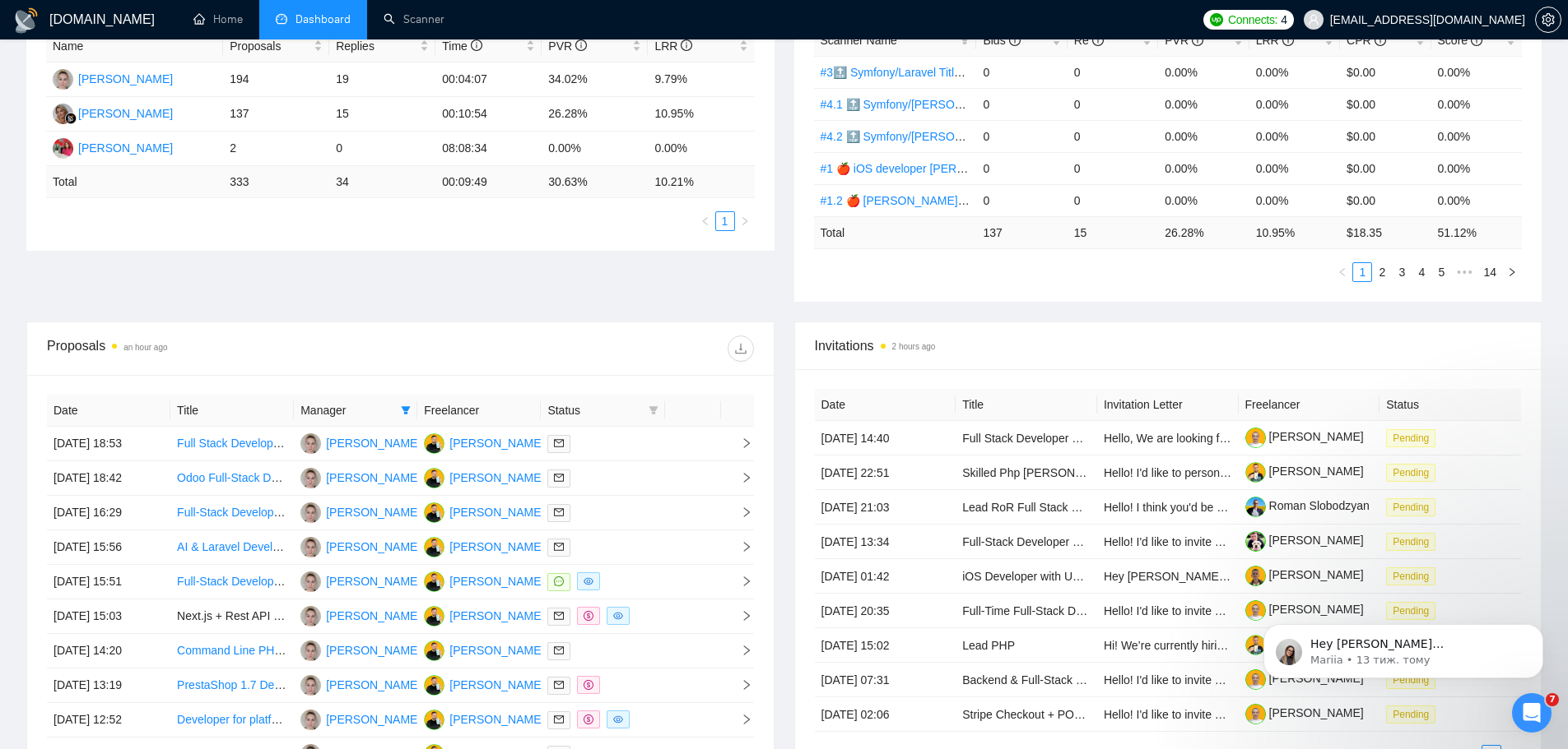
scroll to position [493, 0]
